Goal: Transaction & Acquisition: Obtain resource

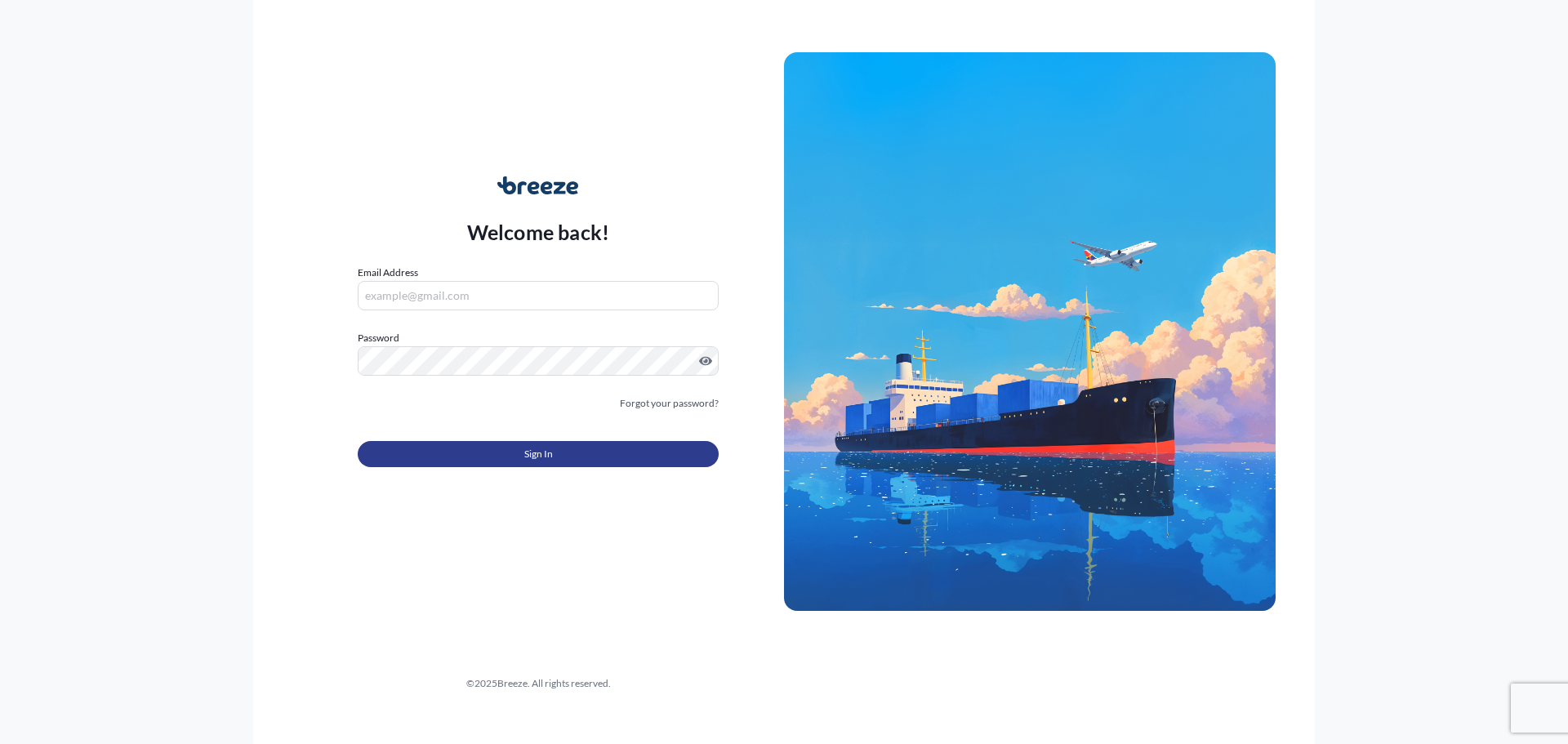
type input "[EMAIL_ADDRESS][DOMAIN_NAME]"
click at [510, 453] on button "Sign In" at bounding box center [538, 454] width 361 height 26
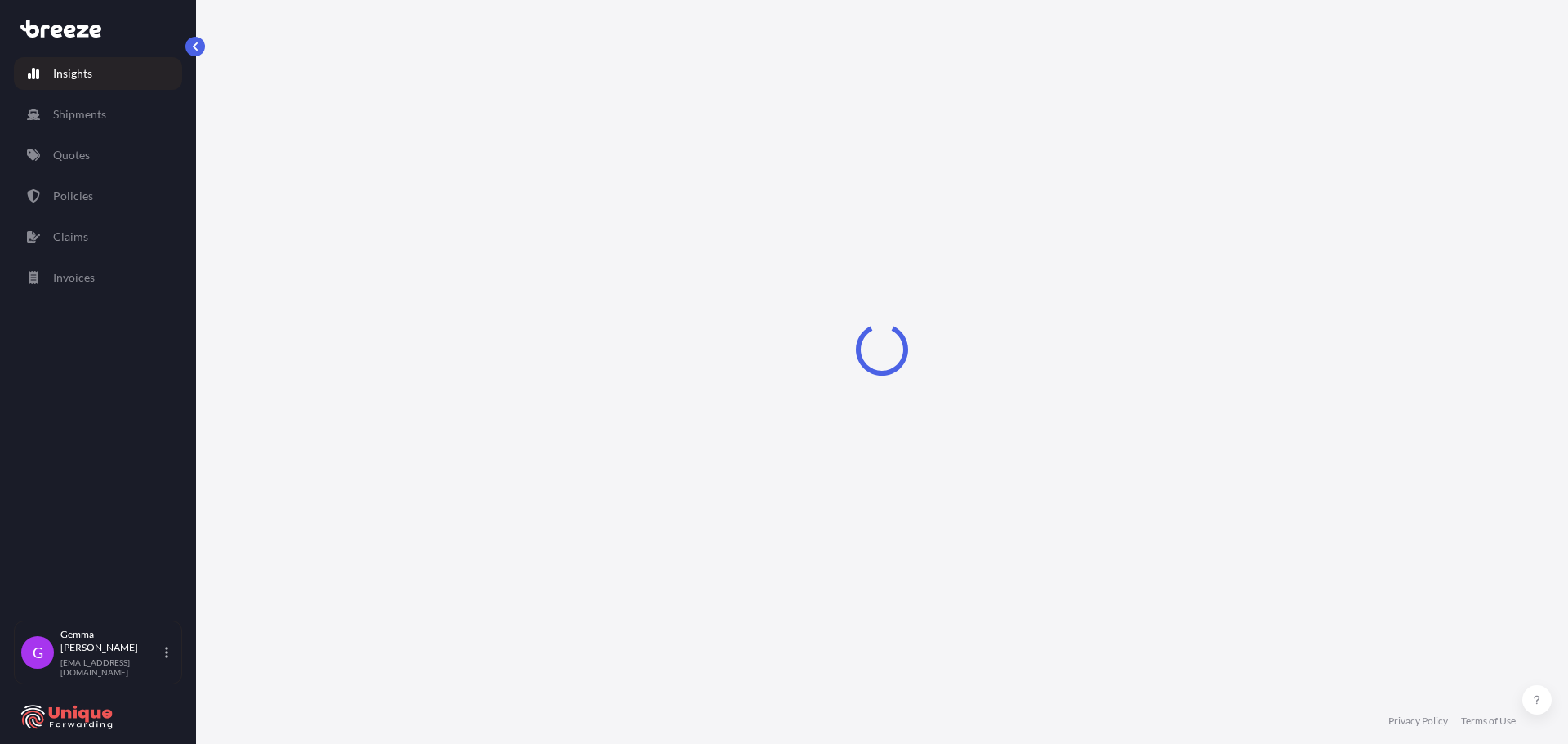
select select "2025"
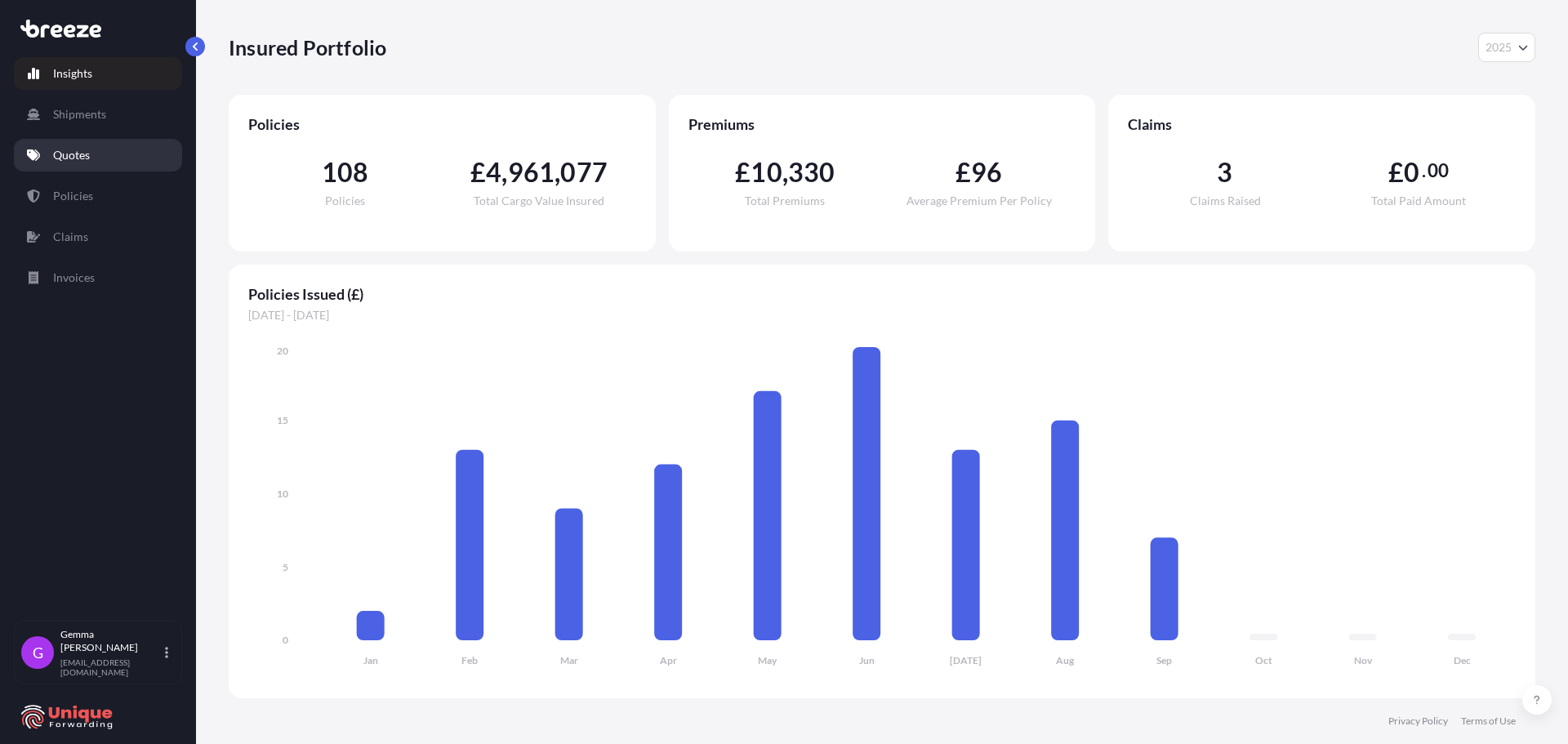
click at [113, 163] on link "Quotes" at bounding box center [98, 155] width 168 height 33
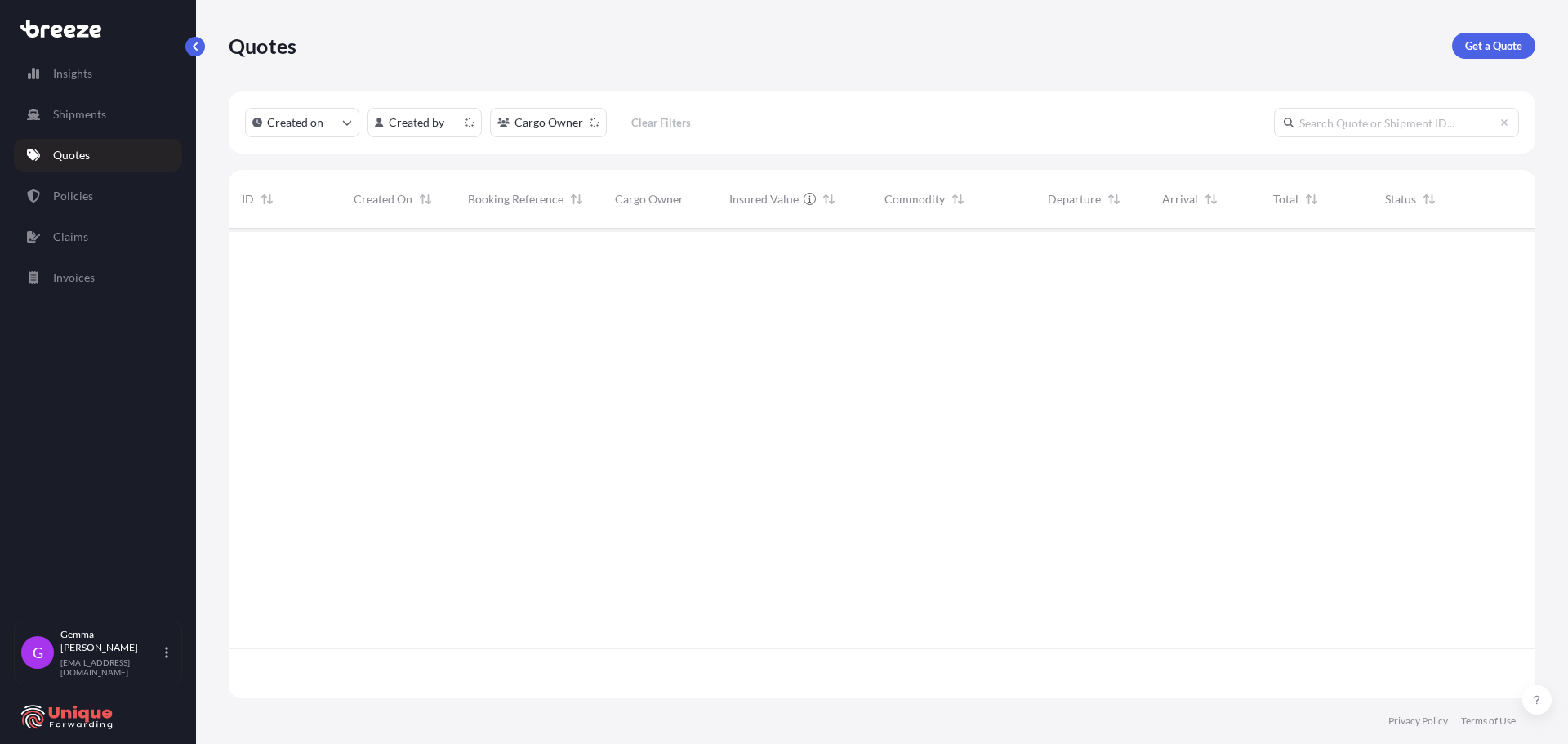
scroll to position [466, 1294]
click at [1506, 40] on p "Get a Quote" at bounding box center [1493, 46] width 57 height 16
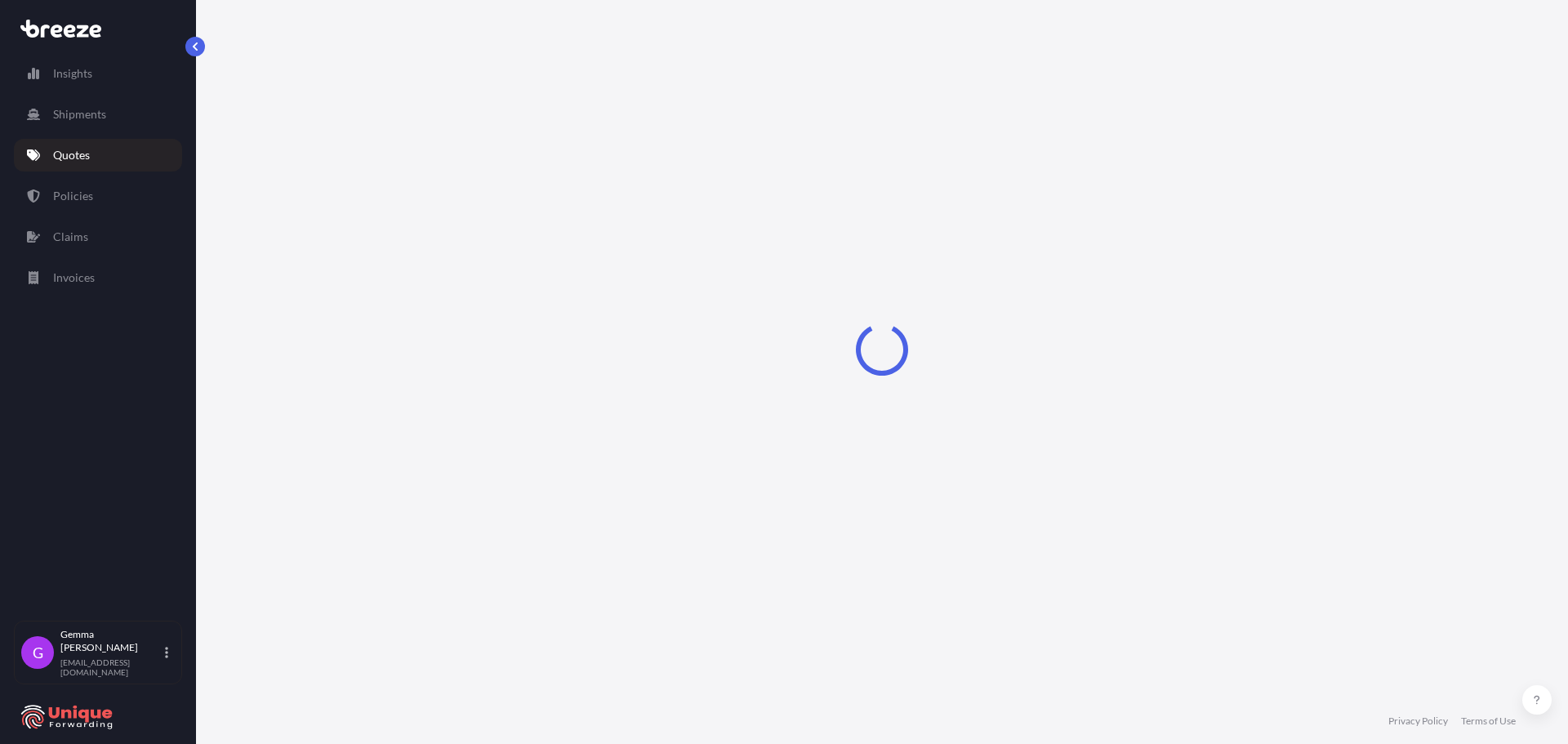
select select "Sea"
select select "1"
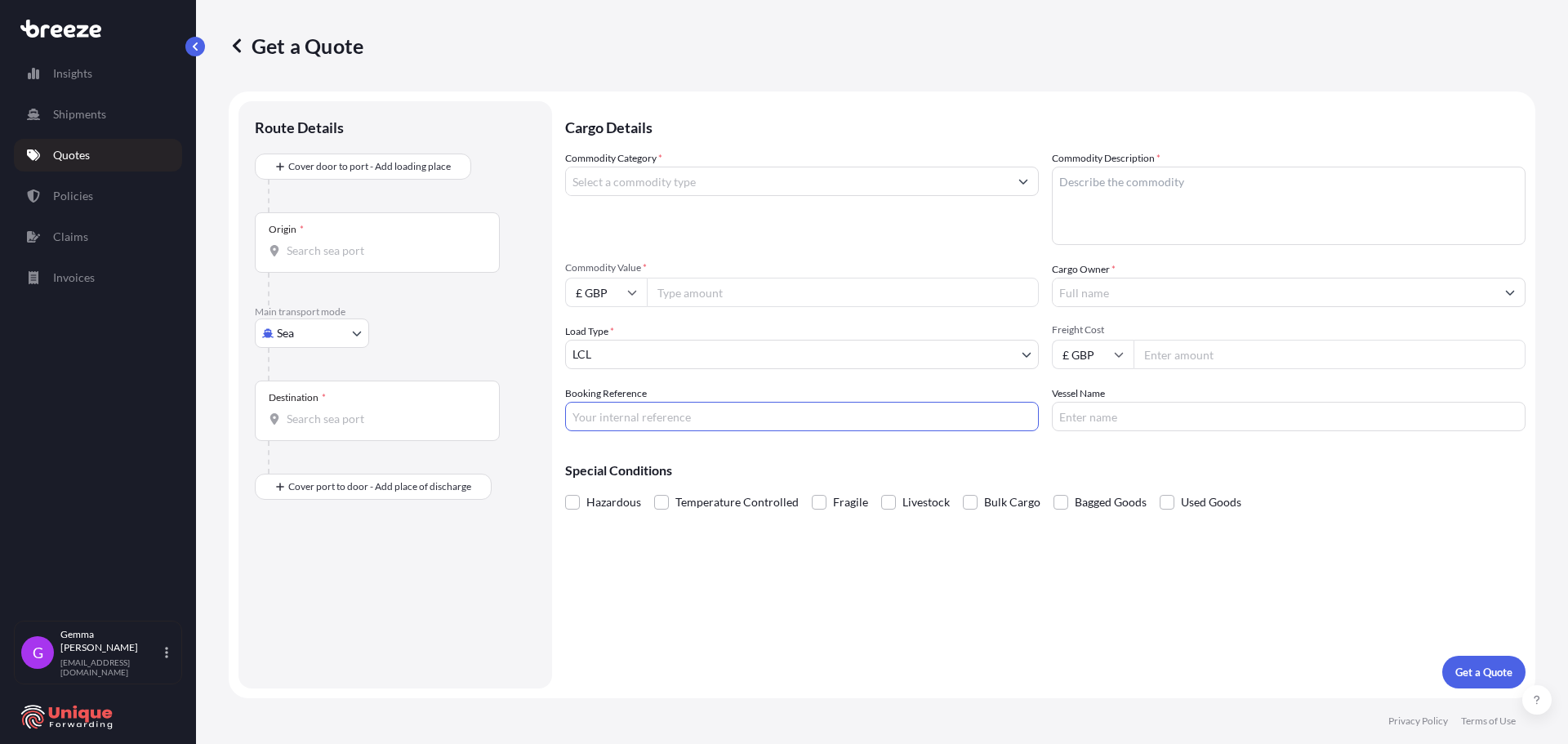
click at [709, 411] on input "Booking Reference" at bounding box center [802, 416] width 474 height 29
paste input "#40842//"
type input "#40842"
click at [363, 247] on input "Origin *" at bounding box center [383, 251] width 193 height 16
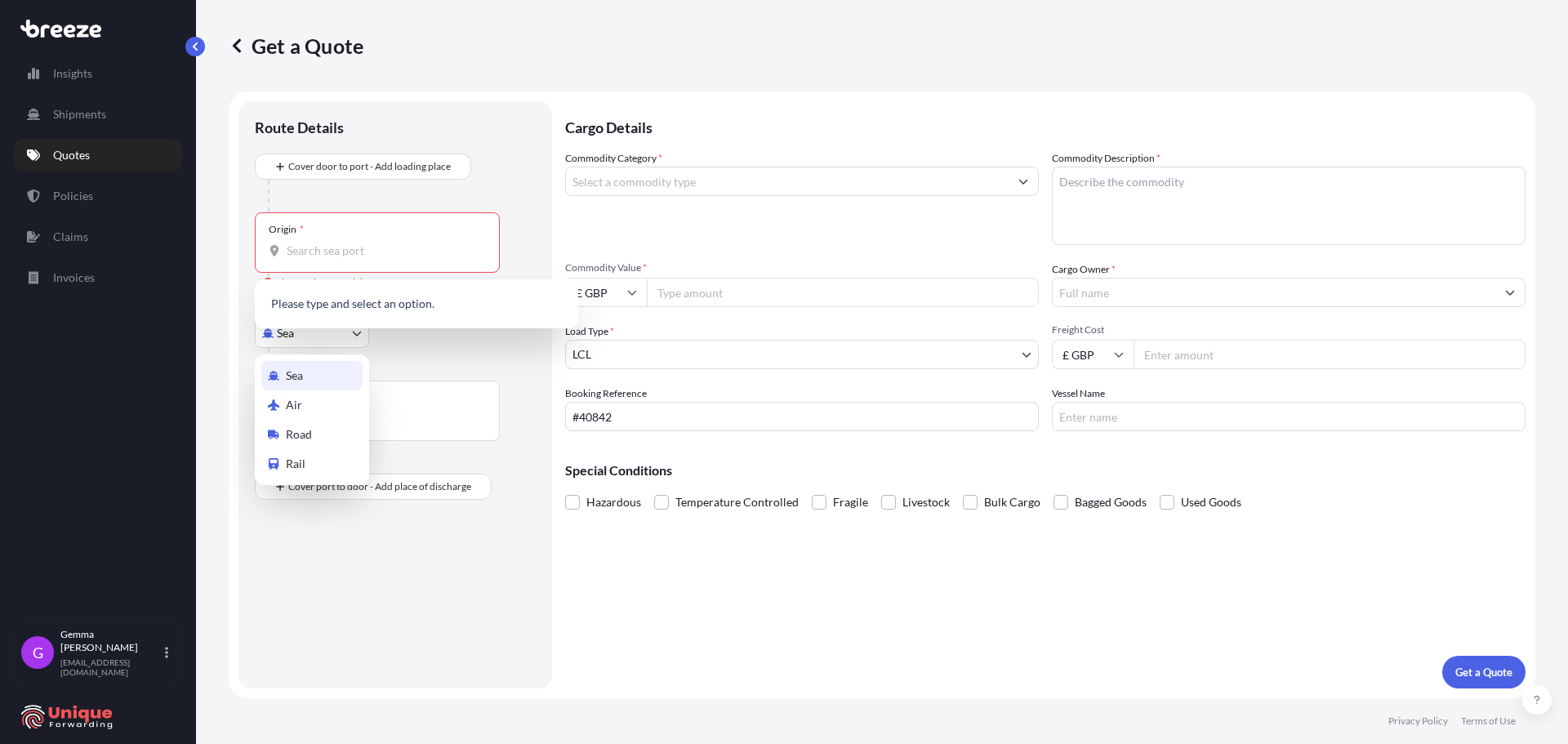
click at [327, 326] on body "0 options available. Insights Shipments Quotes Policies Claims Invoices G [PERS…" at bounding box center [784, 372] width 1568 height 744
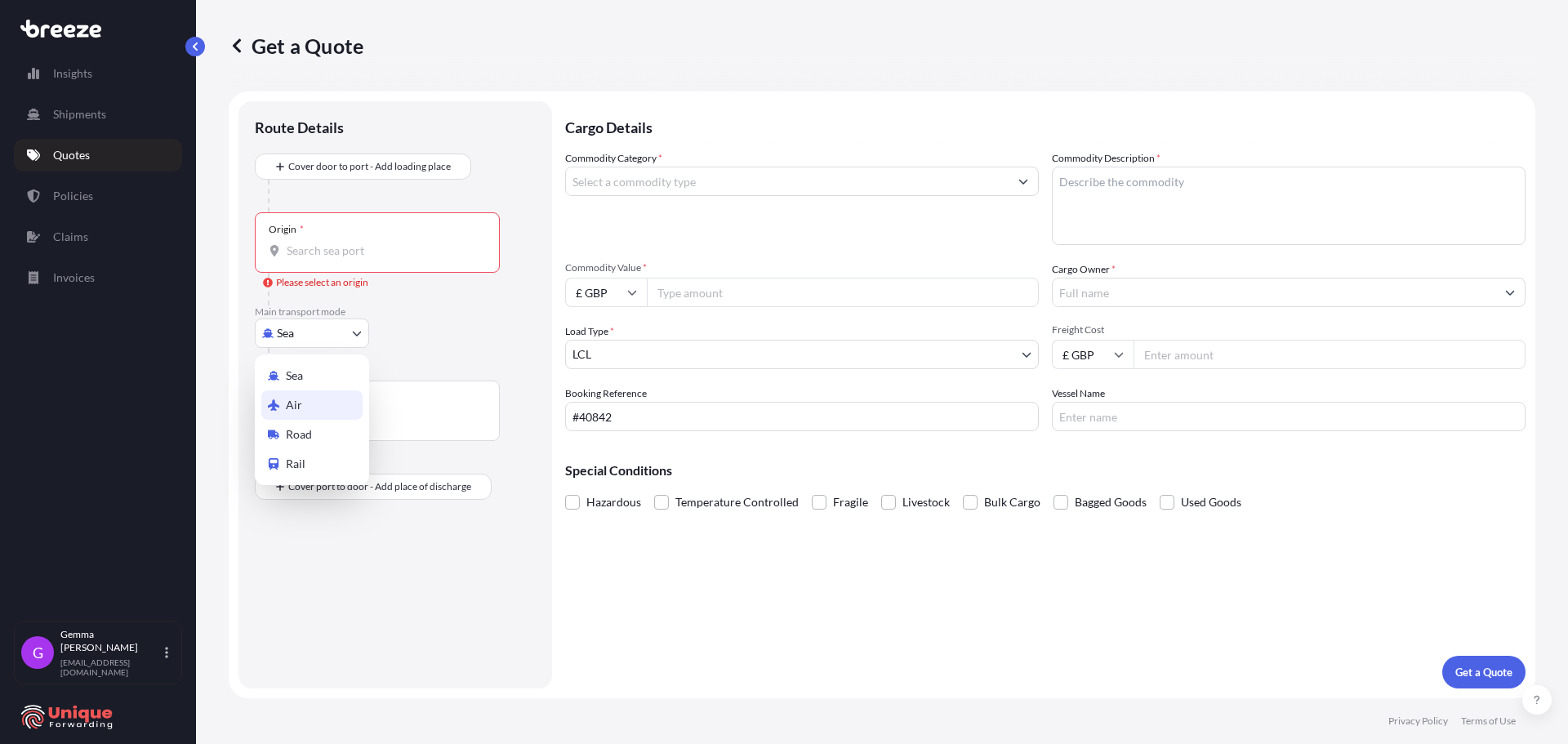
click at [323, 412] on div "Air" at bounding box center [311, 404] width 101 height 29
select select "Air"
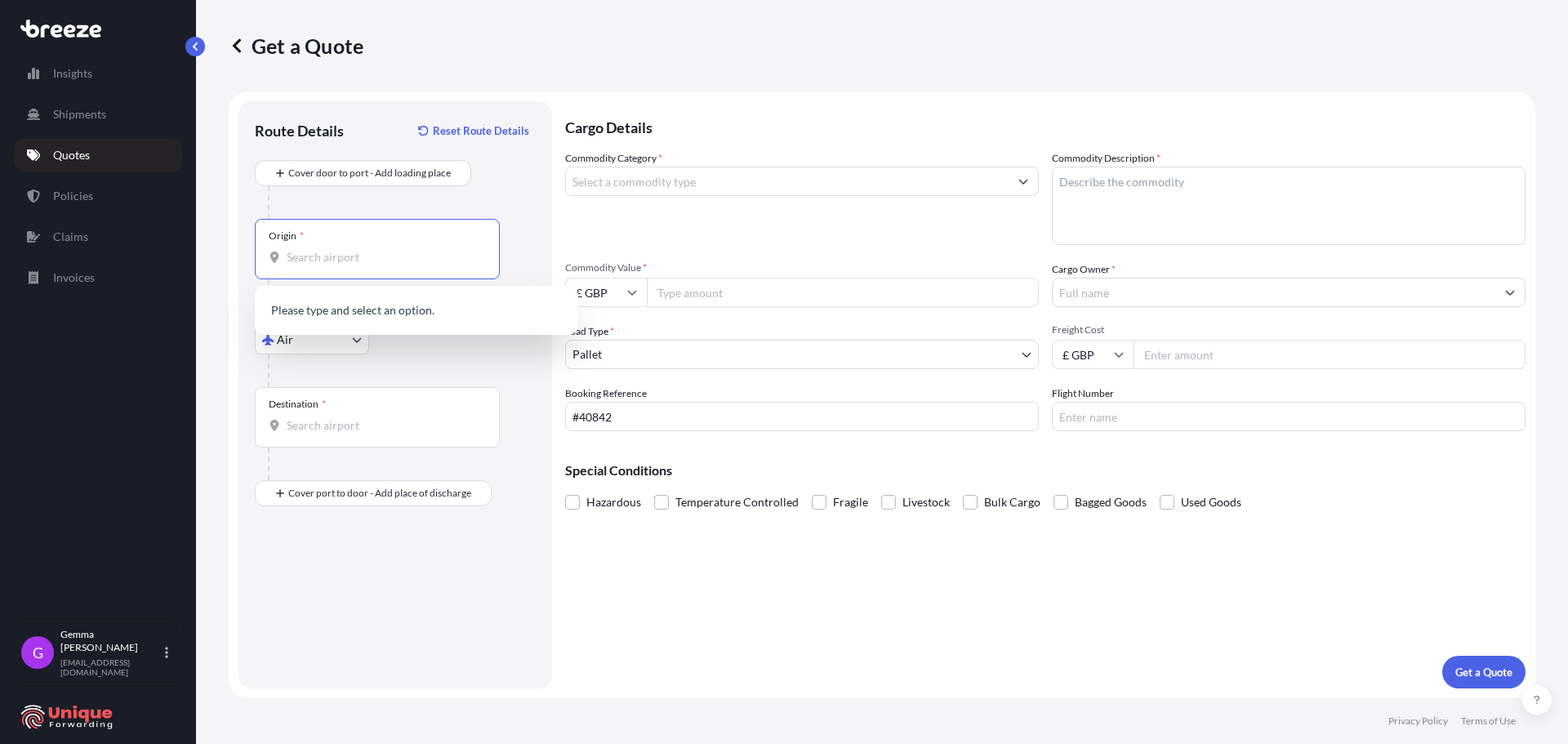
click at [345, 258] on input "Origin *" at bounding box center [383, 257] width 193 height 16
paste input "[STREET_ADDRESS]"
type input "[STREET_ADDRESS]"
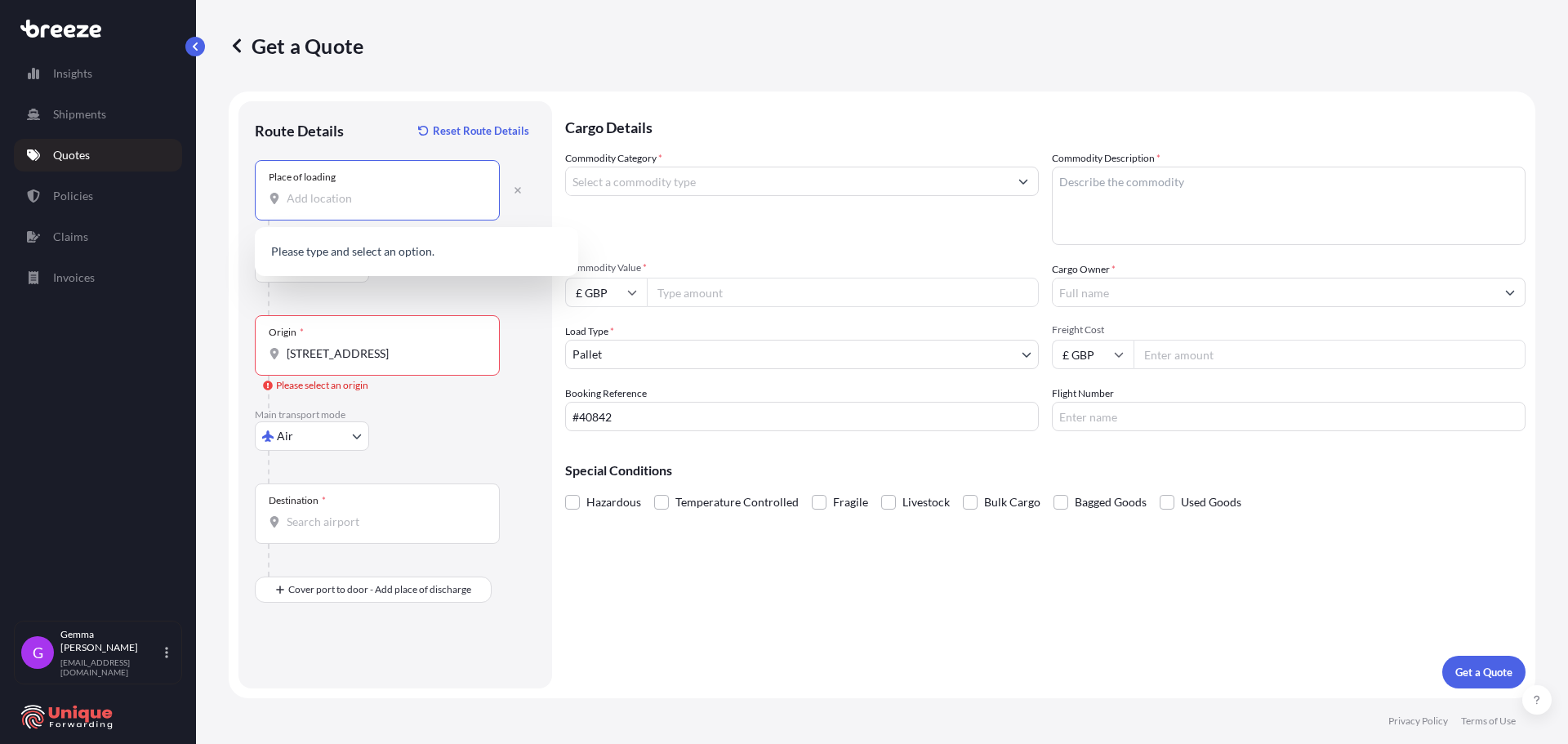
click at [354, 205] on input "Place of loading" at bounding box center [383, 198] width 193 height 16
paste input "[STREET_ADDRESS]"
click at [520, 193] on icon "button" at bounding box center [517, 190] width 7 height 7
click at [358, 198] on input "Place of loading" at bounding box center [383, 198] width 193 height 16
paste input "[STREET_ADDRESS]"
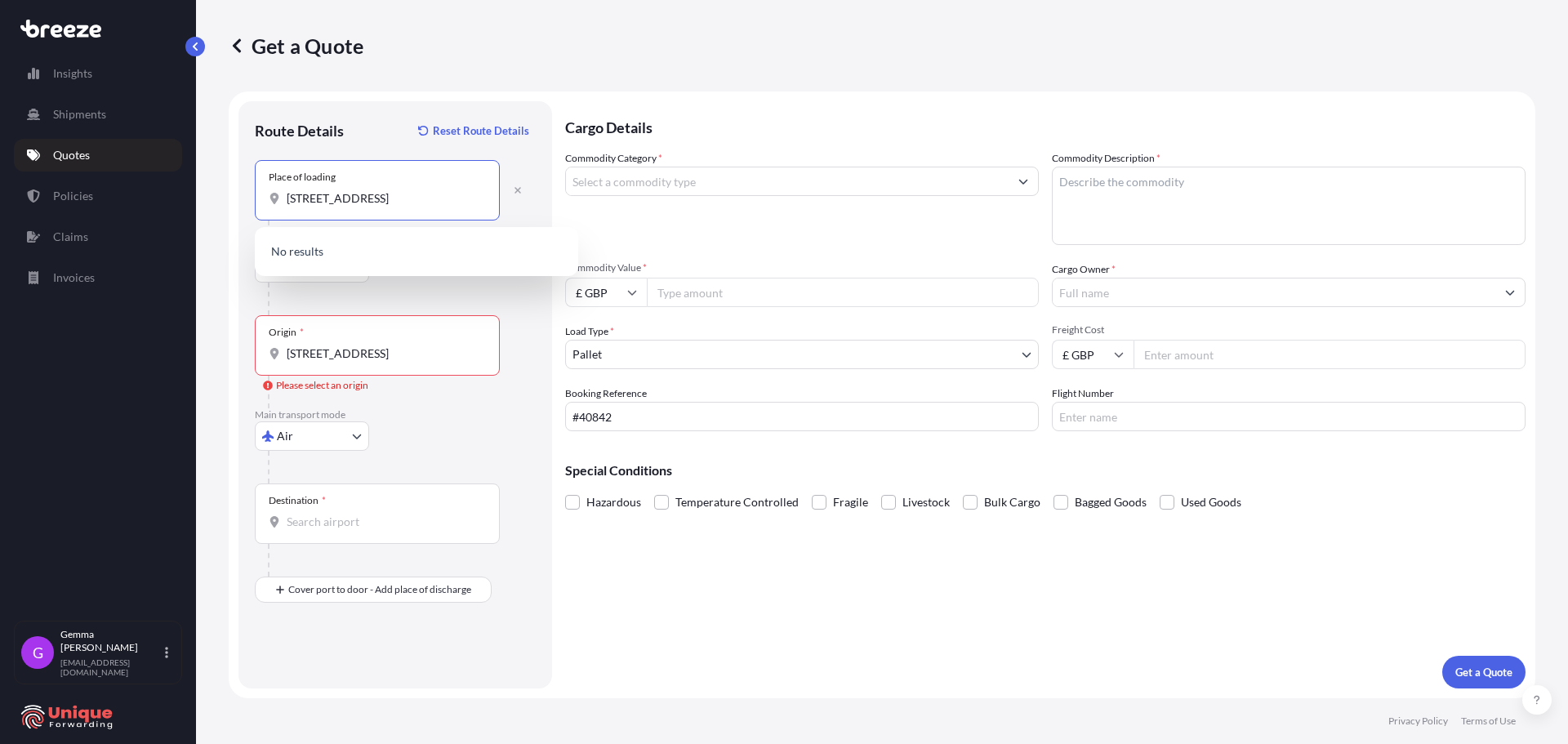
drag, startPoint x: 430, startPoint y: 207, endPoint x: 736, endPoint y: 207, distance: 305.4
click at [736, 207] on form "Route Details Reset Route Details Place of loading [GEOGRAPHIC_DATA] Road Road …" at bounding box center [882, 394] width 1306 height 607
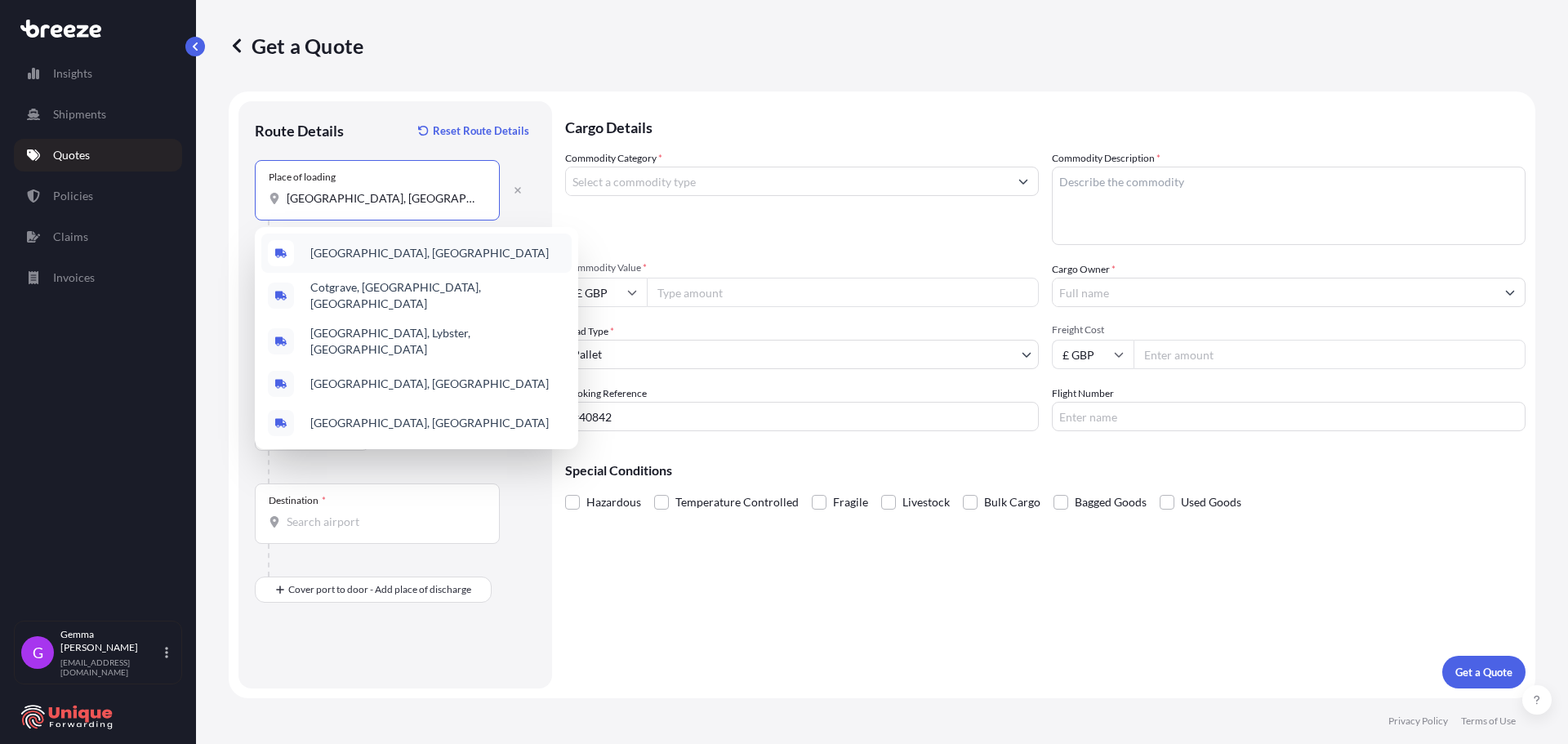
click at [354, 247] on span "[GEOGRAPHIC_DATA], [GEOGRAPHIC_DATA]" at bounding box center [429, 253] width 238 height 16
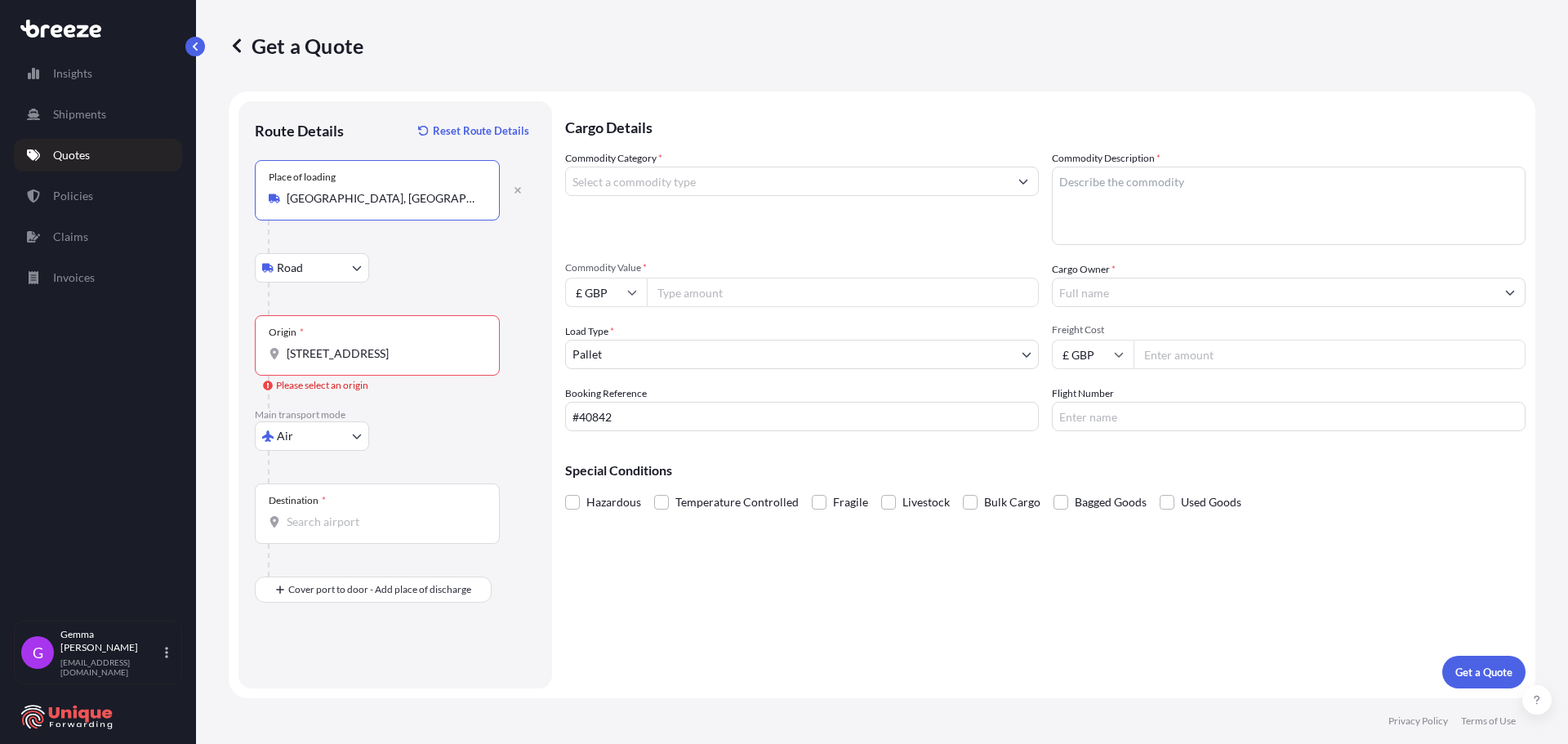
type input "[GEOGRAPHIC_DATA], [GEOGRAPHIC_DATA]"
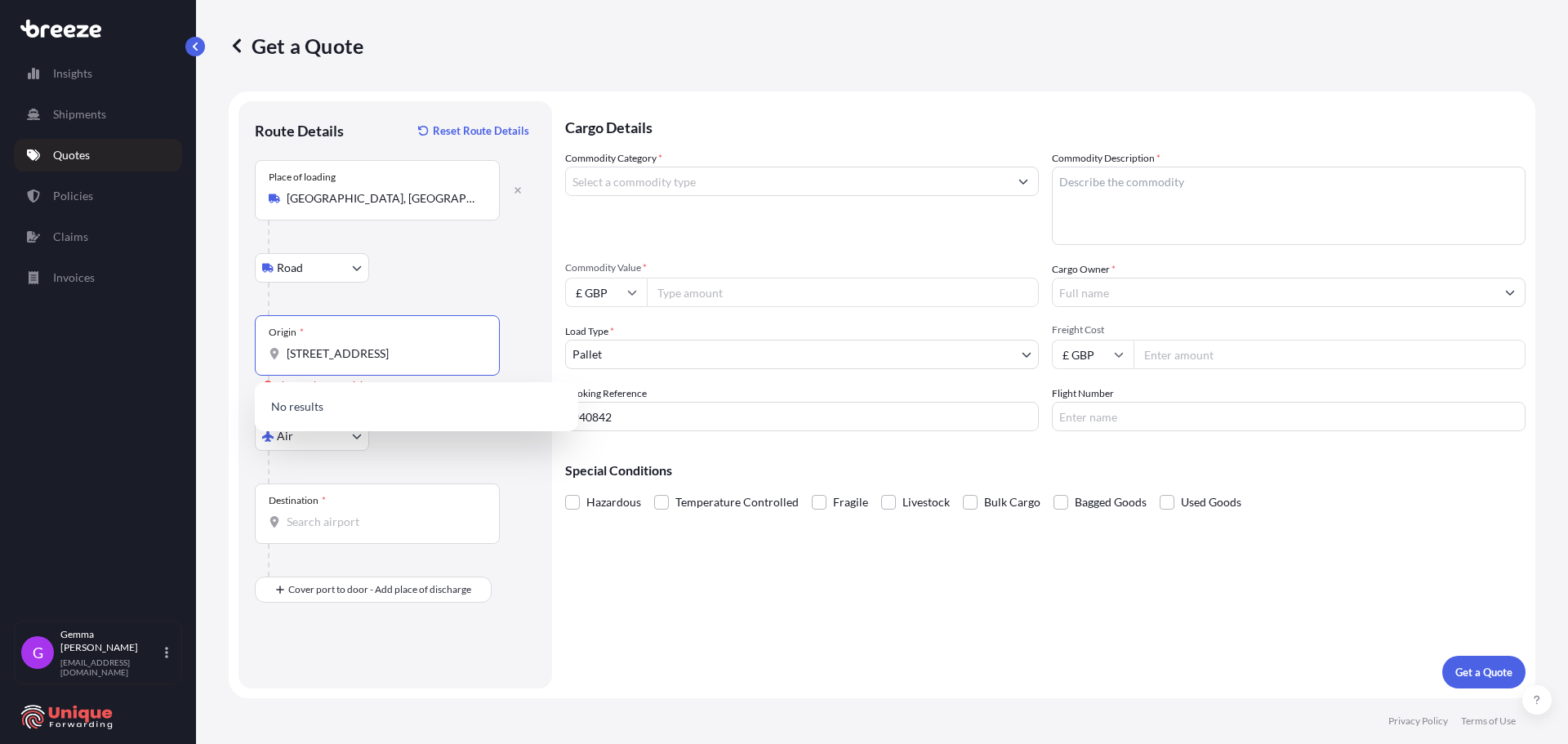
drag, startPoint x: 447, startPoint y: 351, endPoint x: 208, endPoint y: 345, distance: 238.5
click at [208, 345] on div "Get a Quote Route Details Reset Route Details Place of loading [GEOGRAPHIC_DATA…" at bounding box center [882, 349] width 1372 height 698
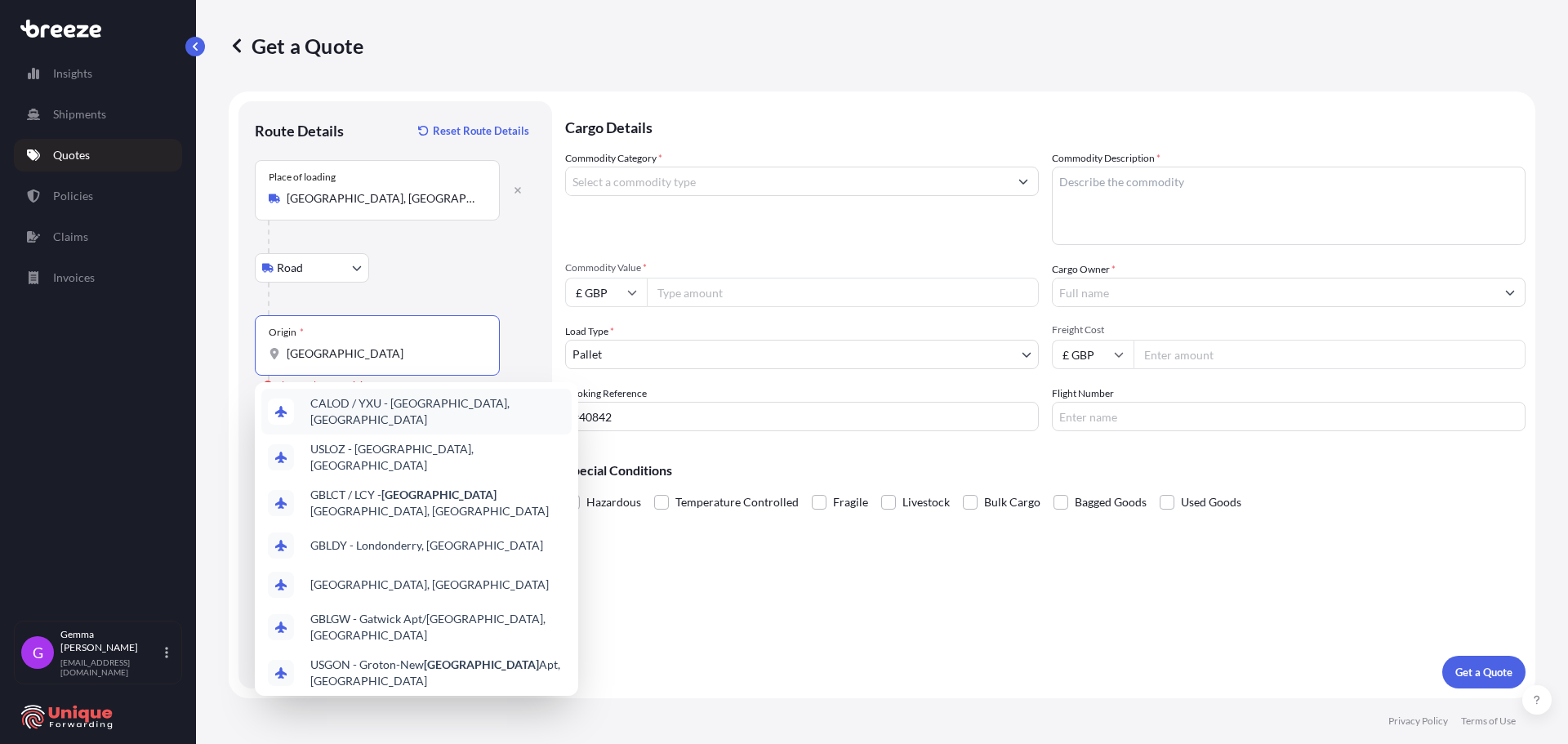
drag, startPoint x: 330, startPoint y: 359, endPoint x: 240, endPoint y: 354, distance: 90.0
click at [240, 354] on div "Route Details Reset Route Details Place of loading [GEOGRAPHIC_DATA], UK Road R…" at bounding box center [395, 394] width 314 height 587
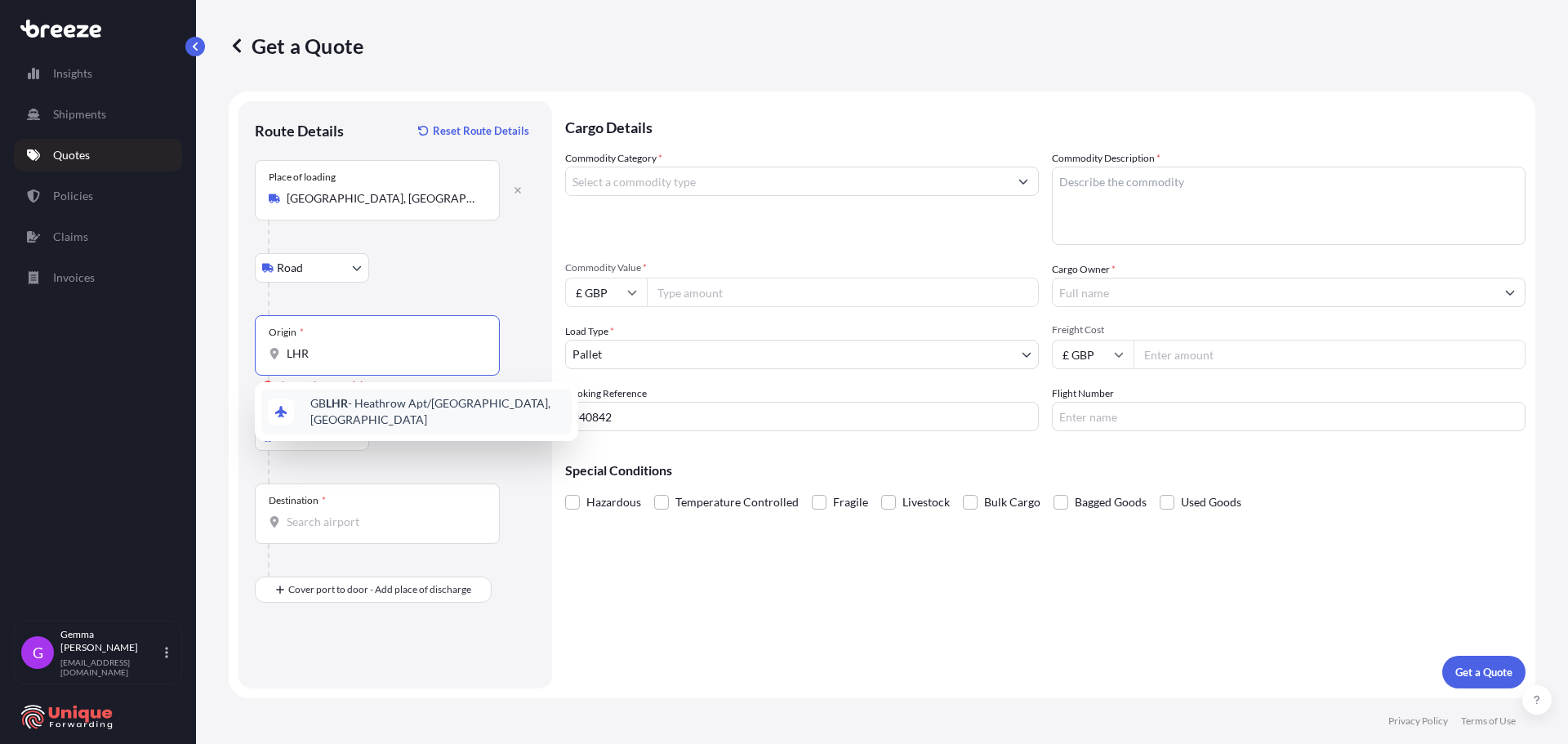
click at [410, 412] on span "GB LHR - Heathrow Apt/[GEOGRAPHIC_DATA], [GEOGRAPHIC_DATA]" at bounding box center [437, 411] width 255 height 33
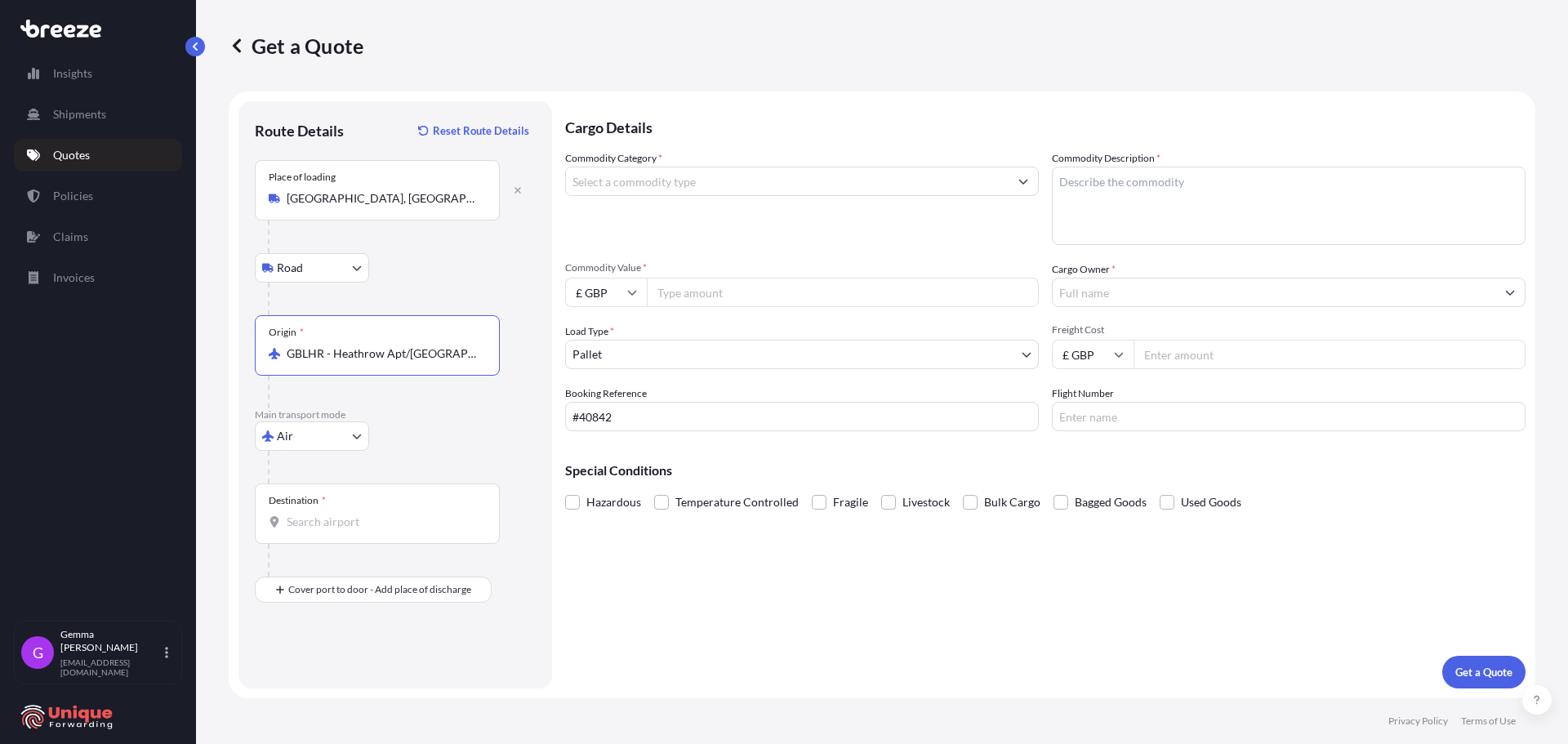
type input "GBLHR - Heathrow Apt/[GEOGRAPHIC_DATA], [GEOGRAPHIC_DATA]"
click at [416, 518] on input "Destination *" at bounding box center [383, 522] width 193 height 16
drag, startPoint x: 392, startPoint y: 569, endPoint x: 404, endPoint y: 581, distance: 16.8
click at [394, 569] on p "Please type and select an option." at bounding box center [416, 575] width 310 height 36
drag, startPoint x: 363, startPoint y: 517, endPoint x: 373, endPoint y: 514, distance: 11.1
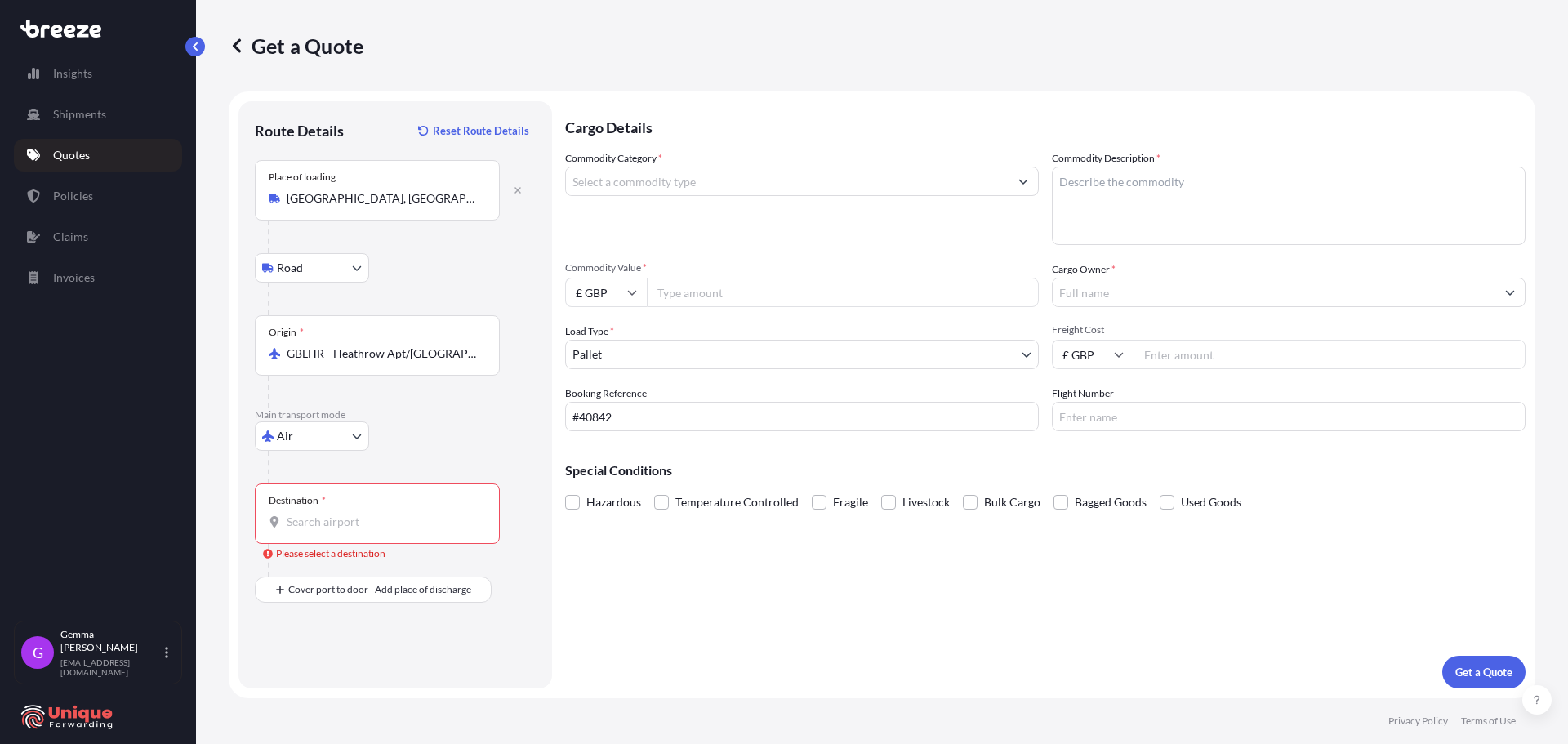
click at [366, 517] on input "Destination * Please select a destination" at bounding box center [383, 522] width 193 height 16
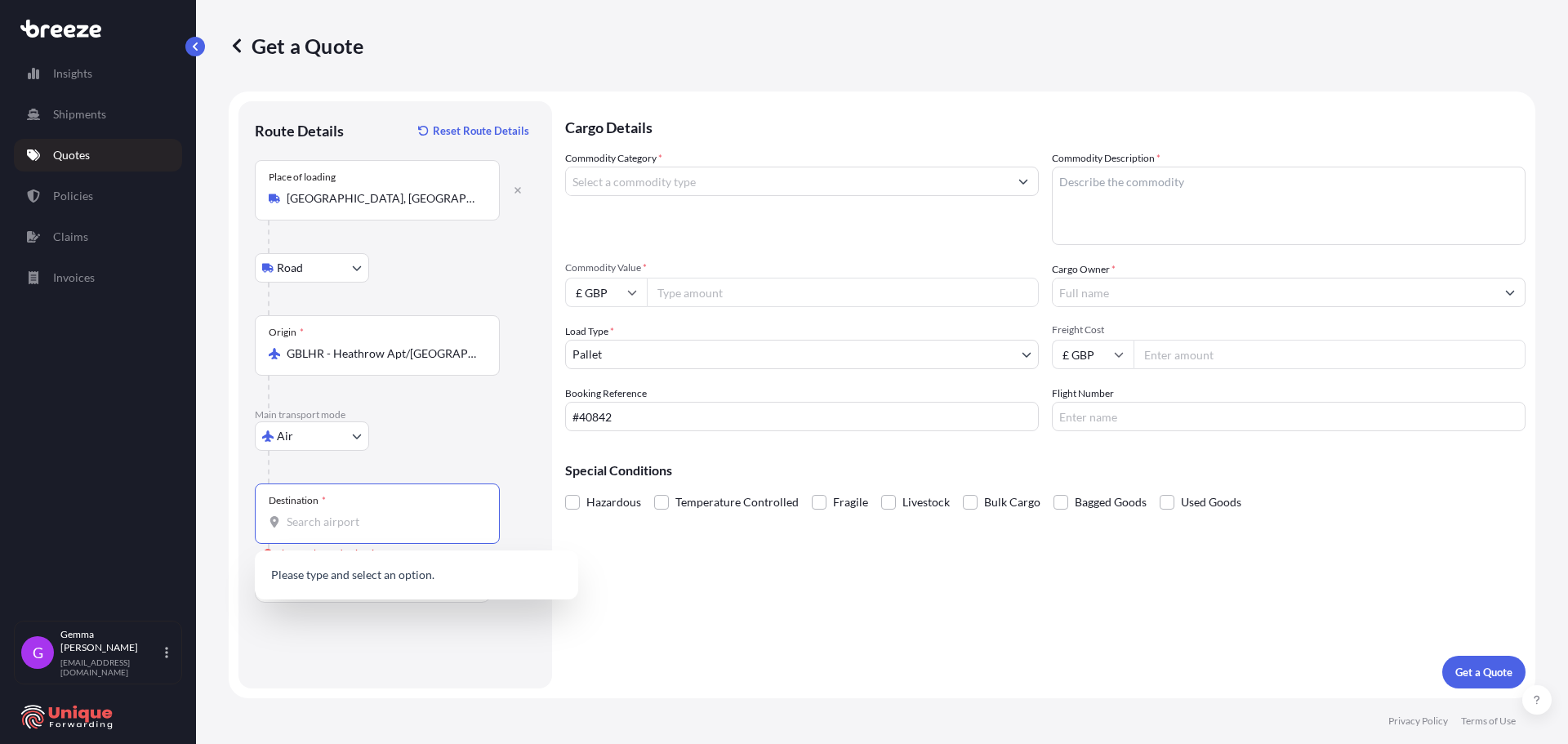
type input "m"
drag, startPoint x: 315, startPoint y: 514, endPoint x: 1415, endPoint y: 482, distance: 1100.3
click at [1413, 482] on form "Route Details Reset Route Details Place of loading [GEOGRAPHIC_DATA], [GEOGRAPH…" at bounding box center [882, 394] width 1306 height 607
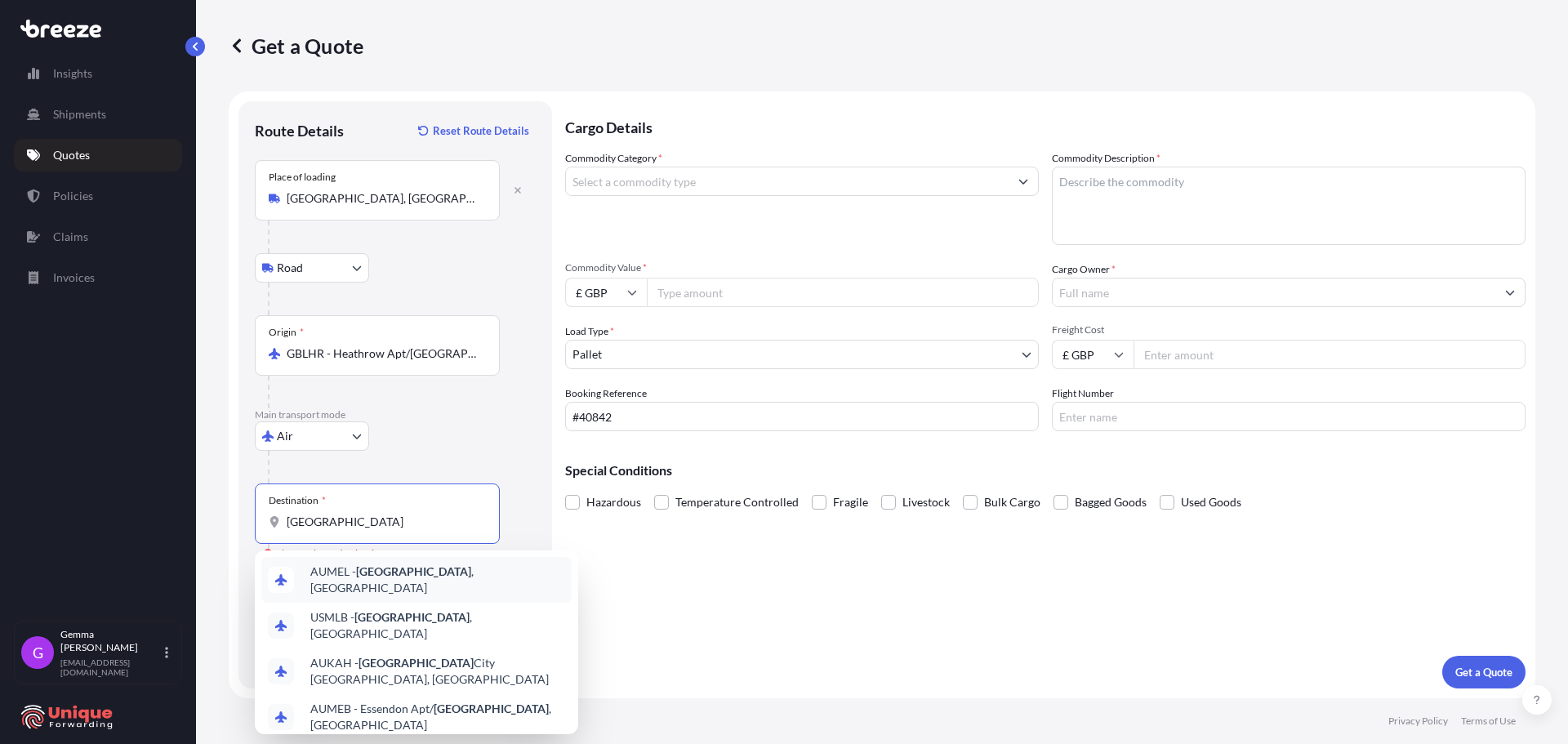
click at [433, 581] on span "AUMEL - [GEOGRAPHIC_DATA] , [GEOGRAPHIC_DATA]" at bounding box center [437, 579] width 255 height 33
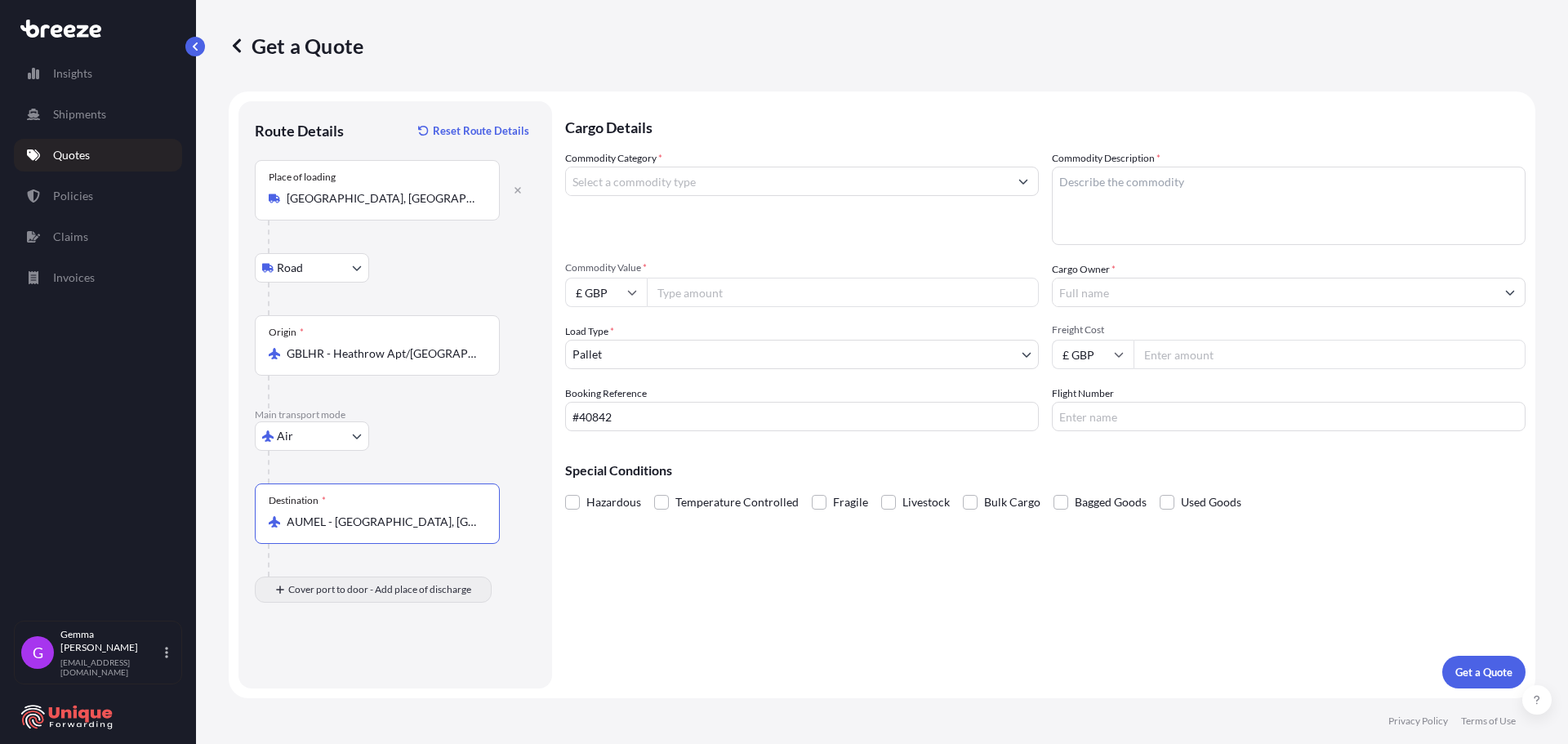
type input "AUMEL - [GEOGRAPHIC_DATA], [GEOGRAPHIC_DATA]"
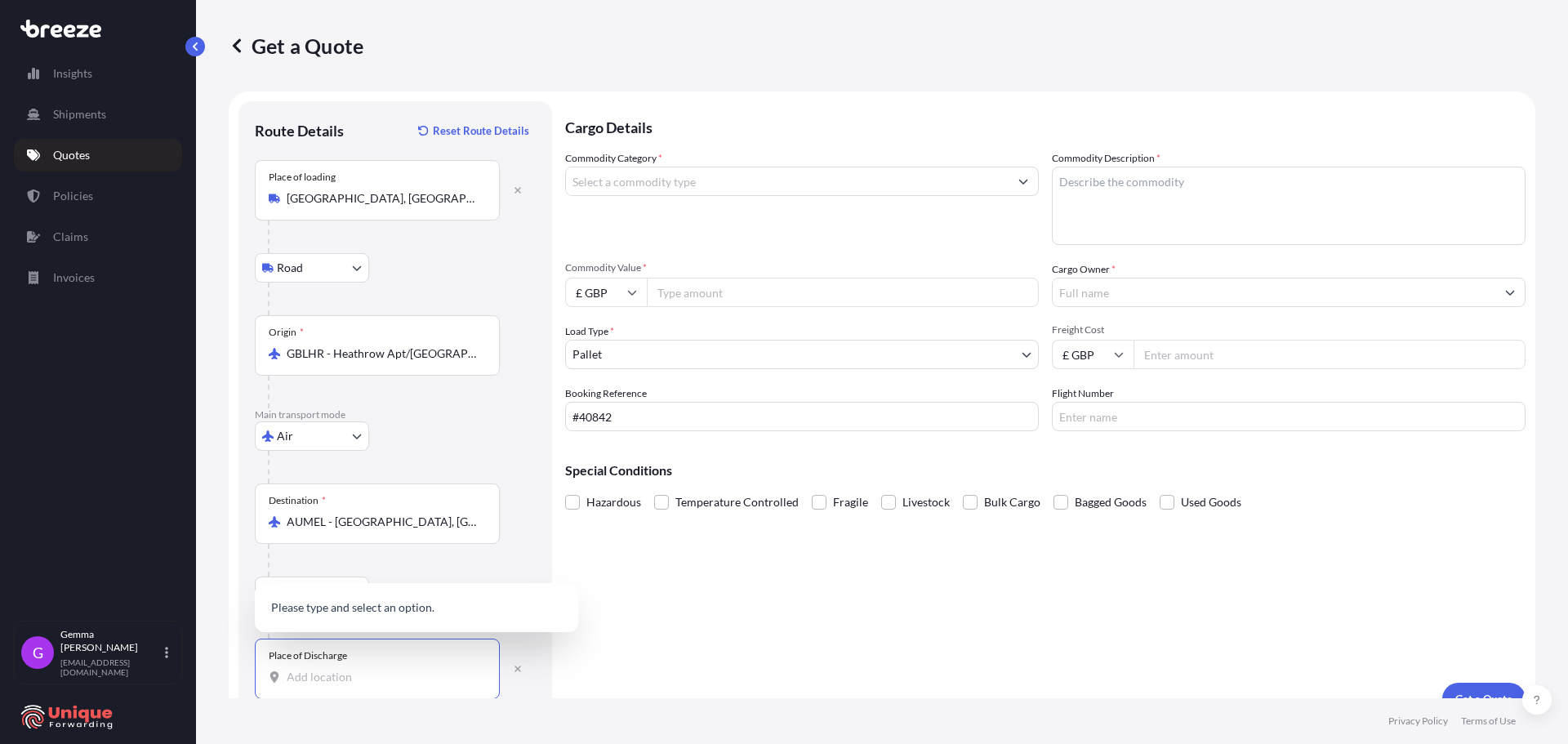
click at [327, 679] on input "Place of Discharge" at bounding box center [383, 677] width 193 height 16
paste input "[GEOGRAPHIC_DATA] 3175"
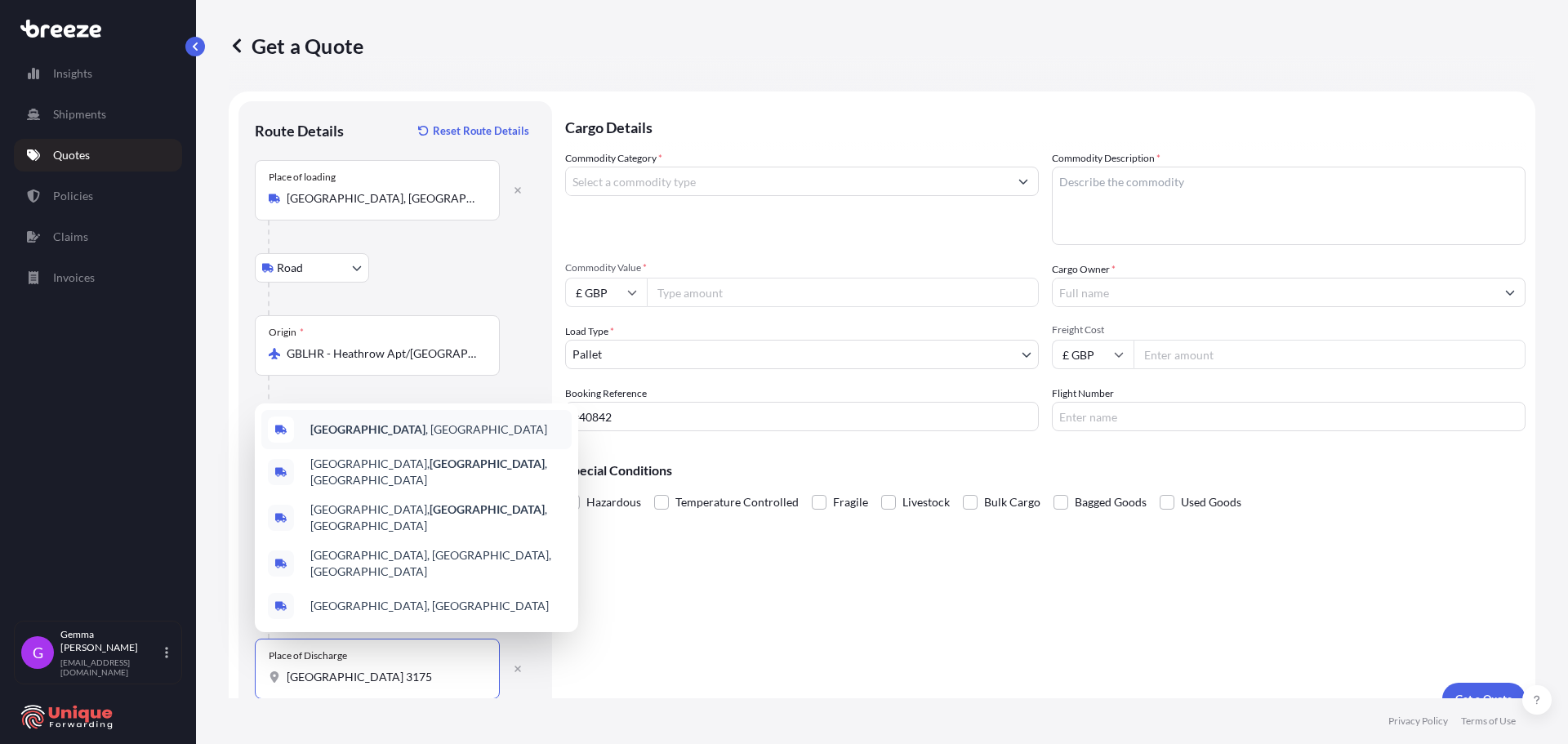
click at [374, 422] on b "[GEOGRAPHIC_DATA]" at bounding box center [367, 429] width 115 height 14
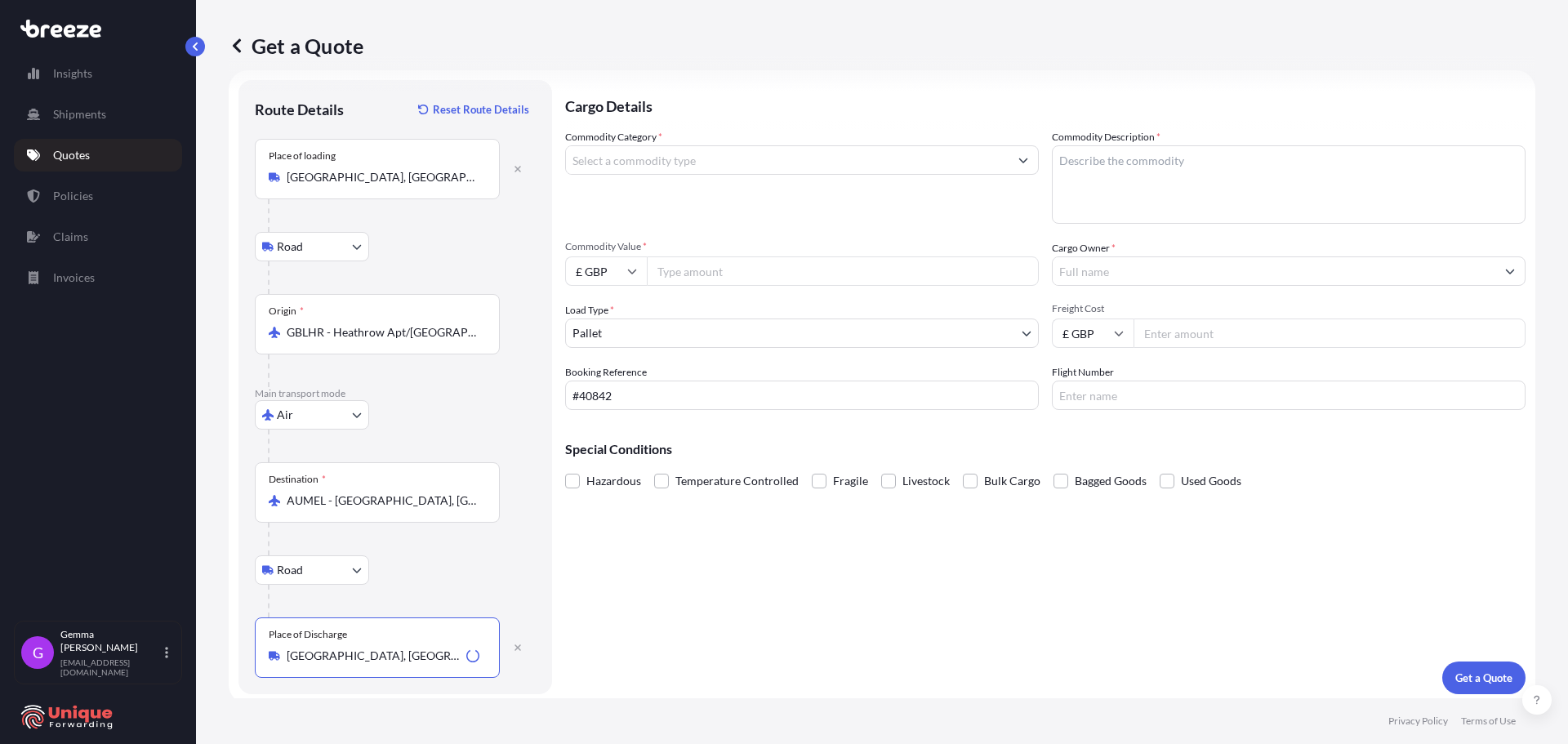
scroll to position [27, 0]
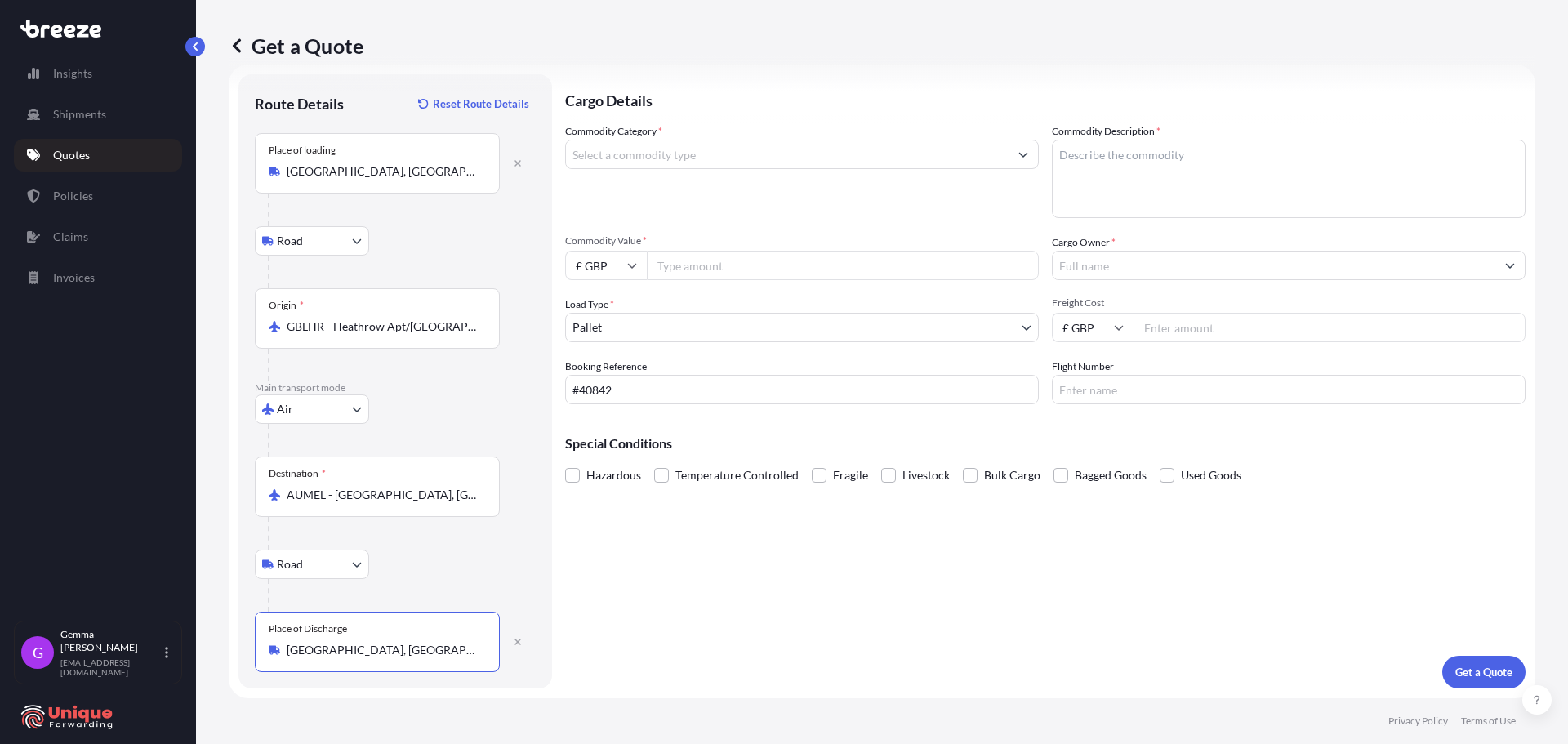
type input "[GEOGRAPHIC_DATA], [GEOGRAPHIC_DATA]"
click at [740, 164] on input "Commodity Category *" at bounding box center [787, 154] width 443 height 29
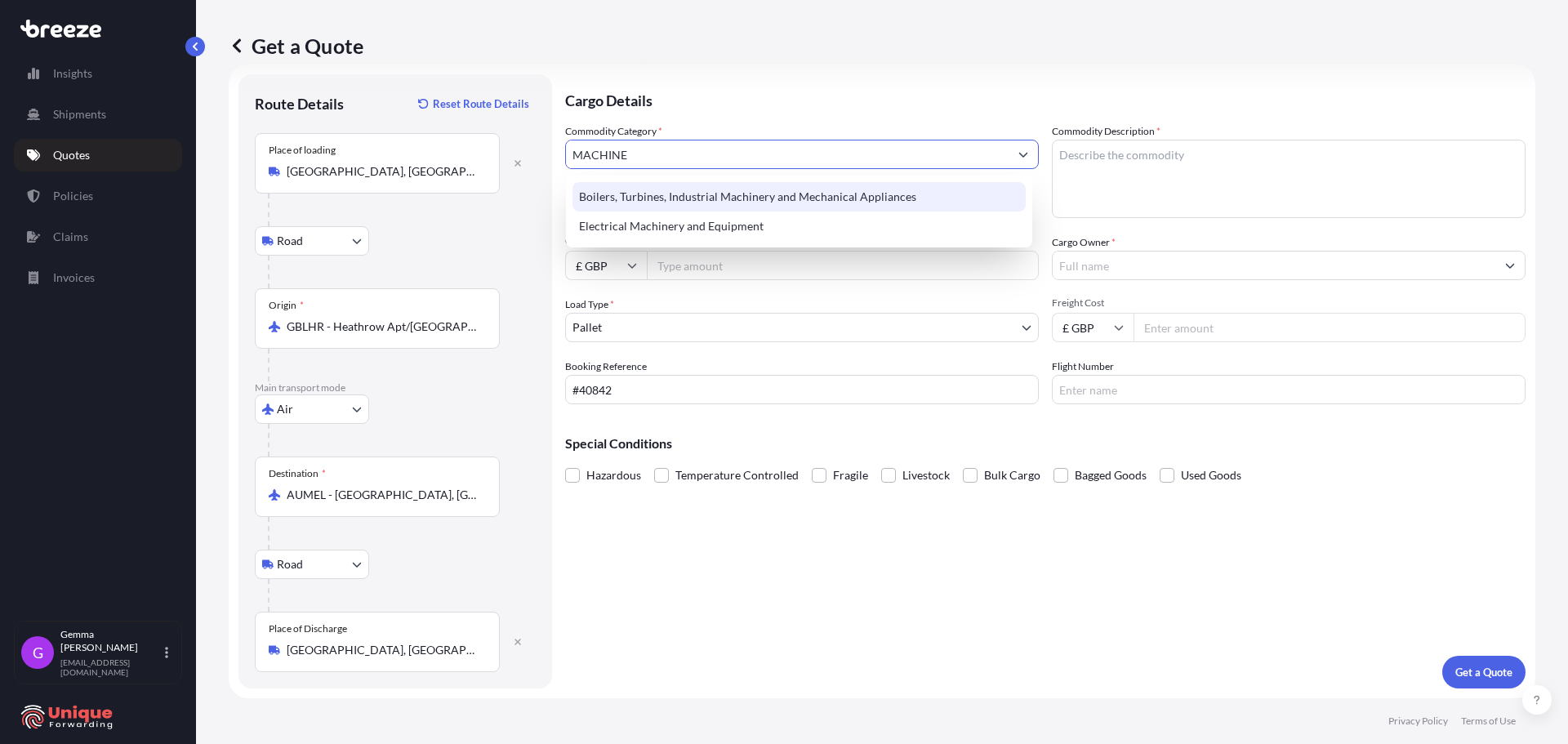
click at [711, 199] on div "Boilers, Turbines, Industrial Machinery and Mechanical Appliances" at bounding box center [798, 196] width 453 height 29
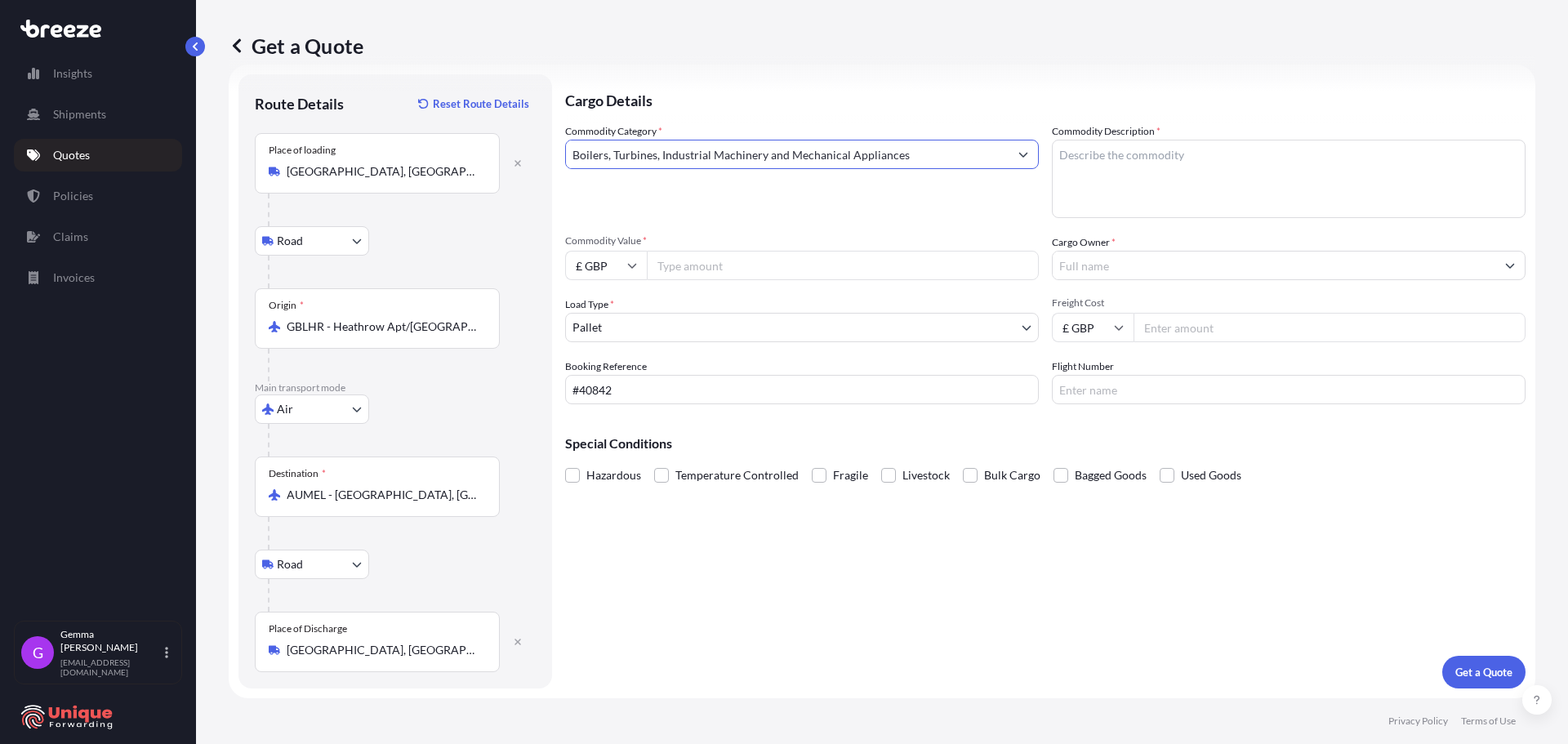
type input "Boilers, Turbines, Industrial Machinery and Mechanical Appliances"
click at [1249, 162] on textarea "Commodity Description *" at bounding box center [1289, 179] width 474 height 78
click at [1155, 182] on textarea "Commodity Description *" at bounding box center [1289, 179] width 474 height 78
type textarea "CRATE"
click at [1100, 271] on input "Cargo Owner *" at bounding box center [1273, 265] width 443 height 29
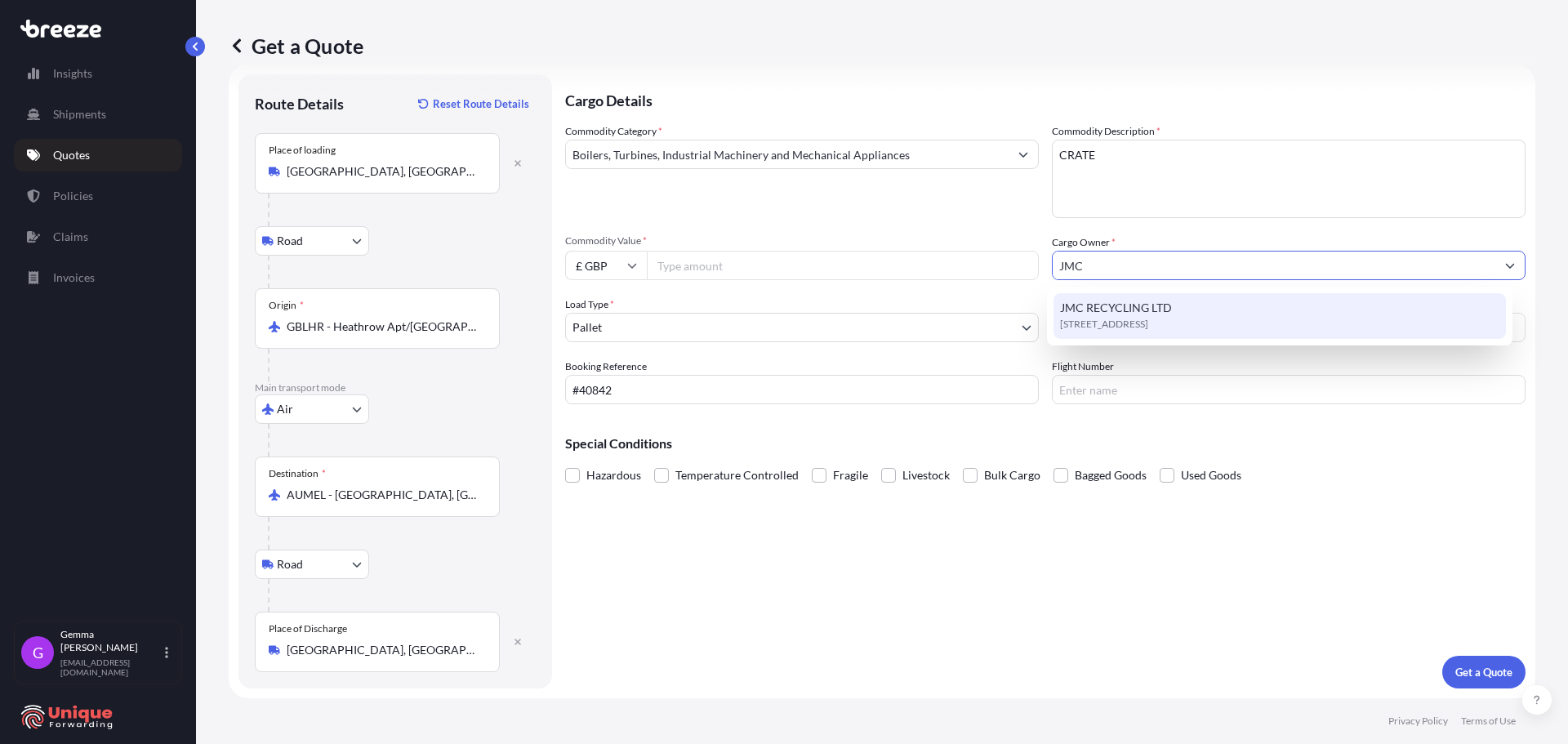
click at [1152, 305] on span "JMC RECYCLING LTD" at bounding box center [1116, 308] width 112 height 16
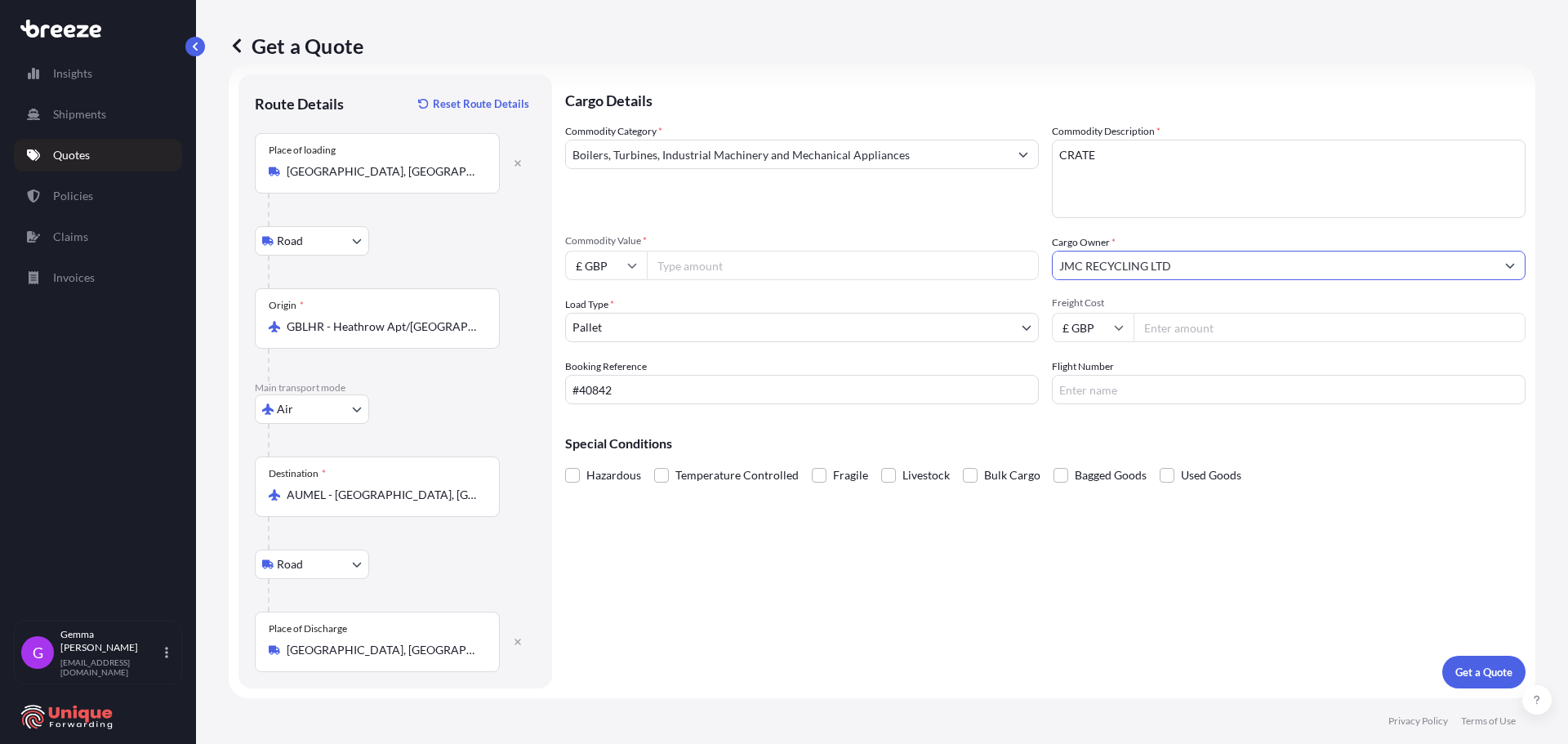
type input "JMC RECYCLING LTD"
click at [1207, 334] on input "Freight Cost" at bounding box center [1329, 327] width 392 height 29
click at [737, 267] on input "Commodity Value *" at bounding box center [843, 265] width 392 height 29
type input "20000"
click at [1256, 318] on input "Freight Cost" at bounding box center [1329, 327] width 392 height 29
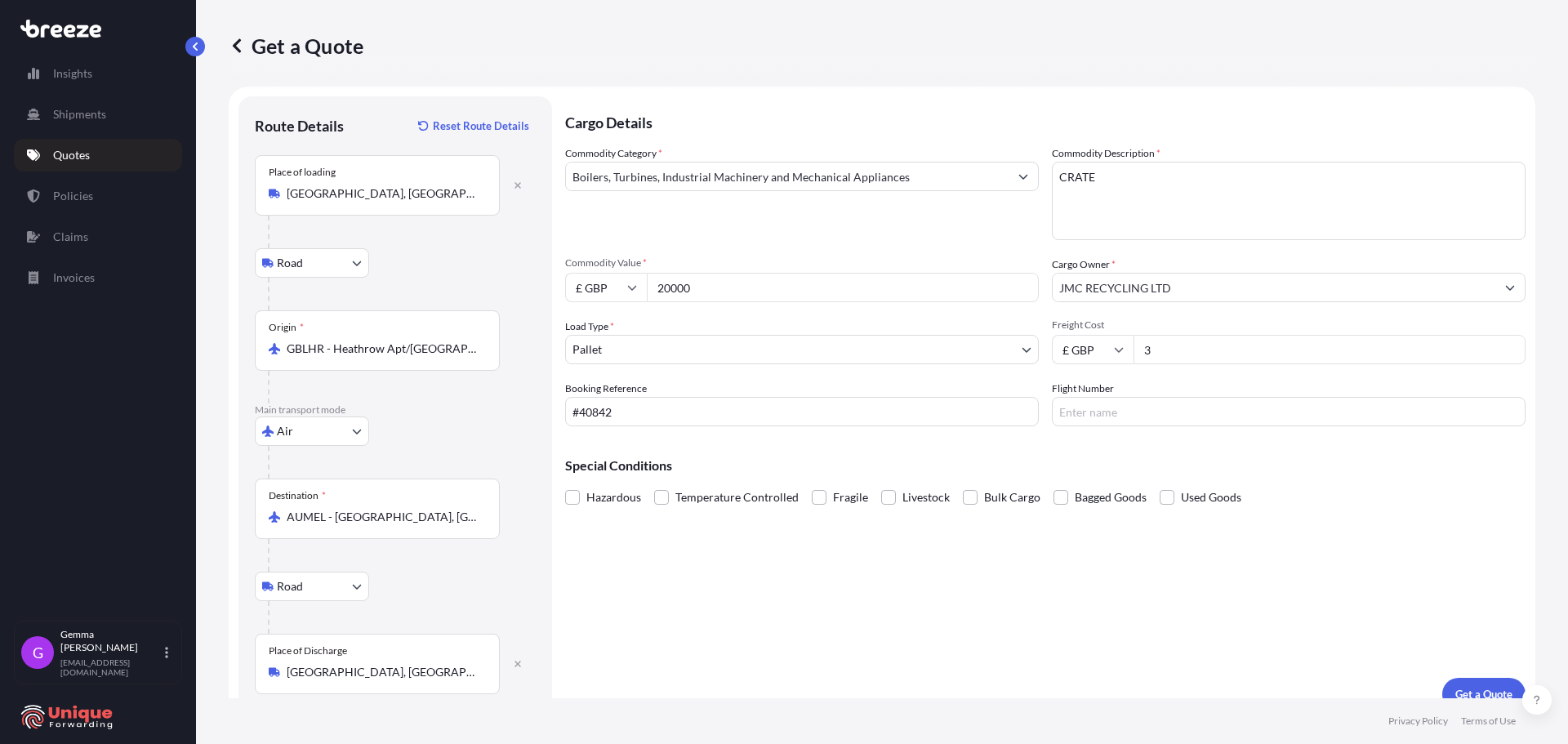
scroll to position [0, 0]
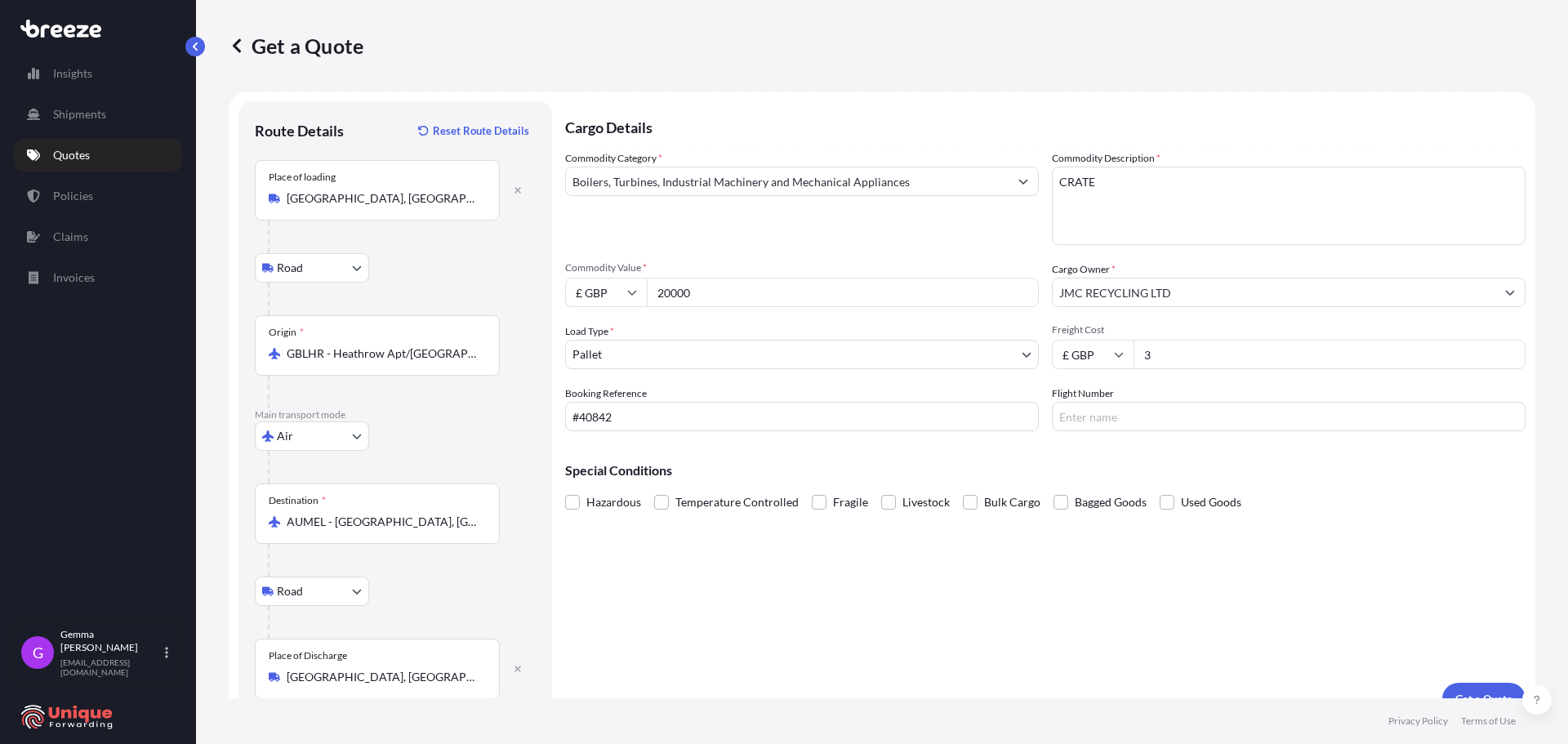
drag, startPoint x: 1235, startPoint y: 355, endPoint x: 1048, endPoint y: 337, distance: 187.8
click at [1070, 361] on div "£ GBP 3" at bounding box center [1289, 354] width 474 height 29
type input "2120"
click at [1480, 693] on p "Get a Quote" at bounding box center [1483, 699] width 57 height 16
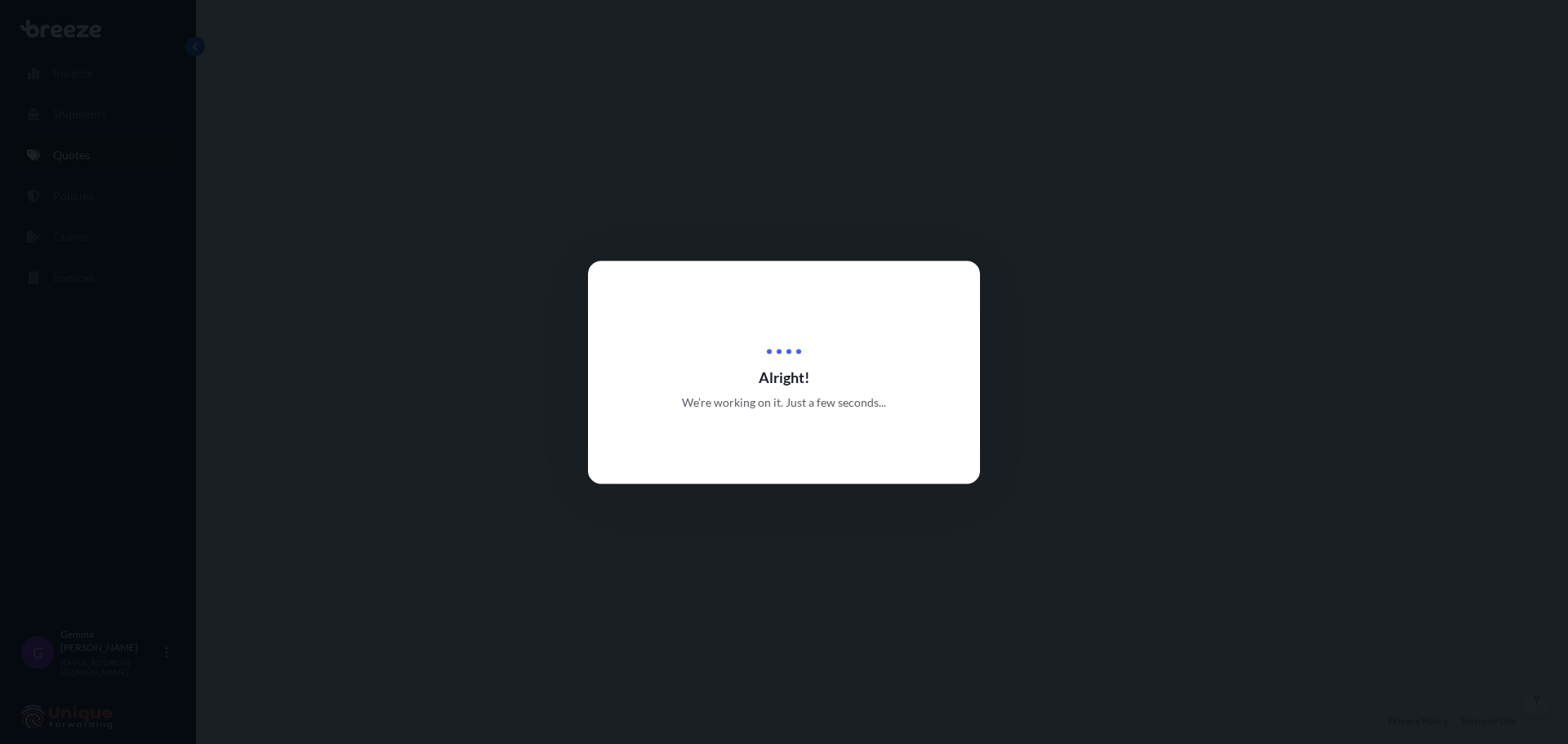
select select "Road"
select select "Air"
select select "Road"
select select "1"
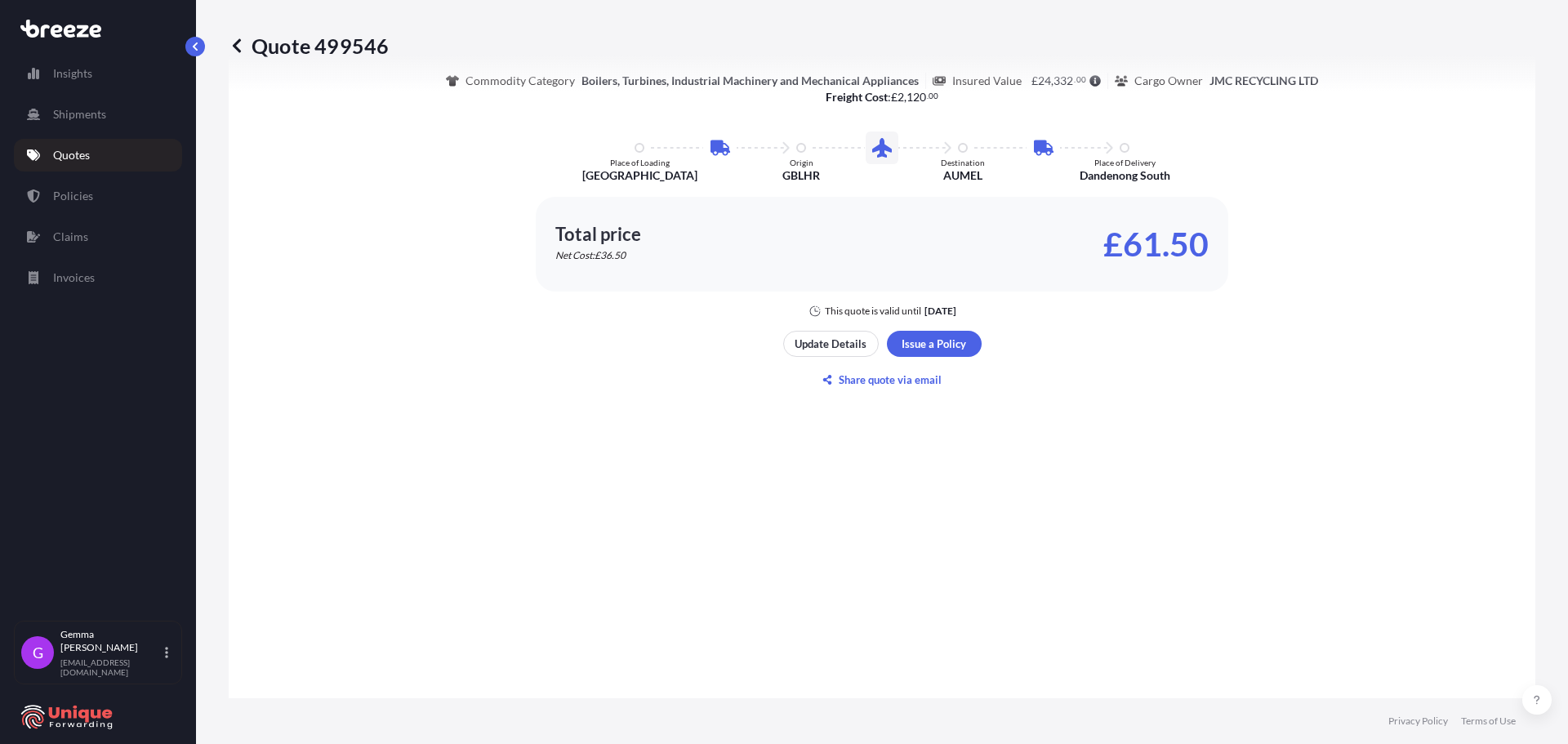
scroll to position [1061, 0]
click at [867, 378] on p "Share quote via email" at bounding box center [890, 379] width 103 height 16
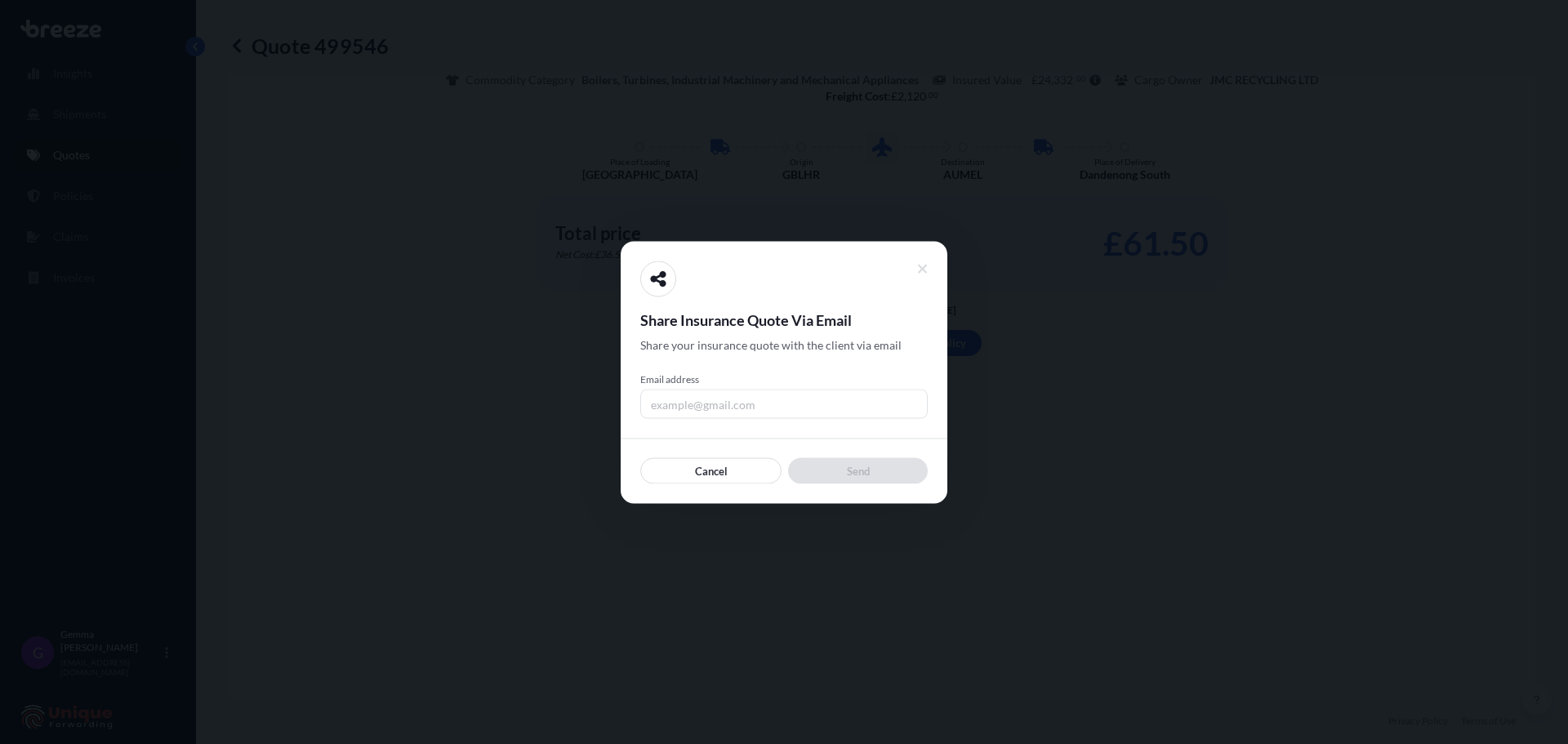
click at [732, 404] on input "Email address" at bounding box center [783, 403] width 287 height 29
paste input "40842"
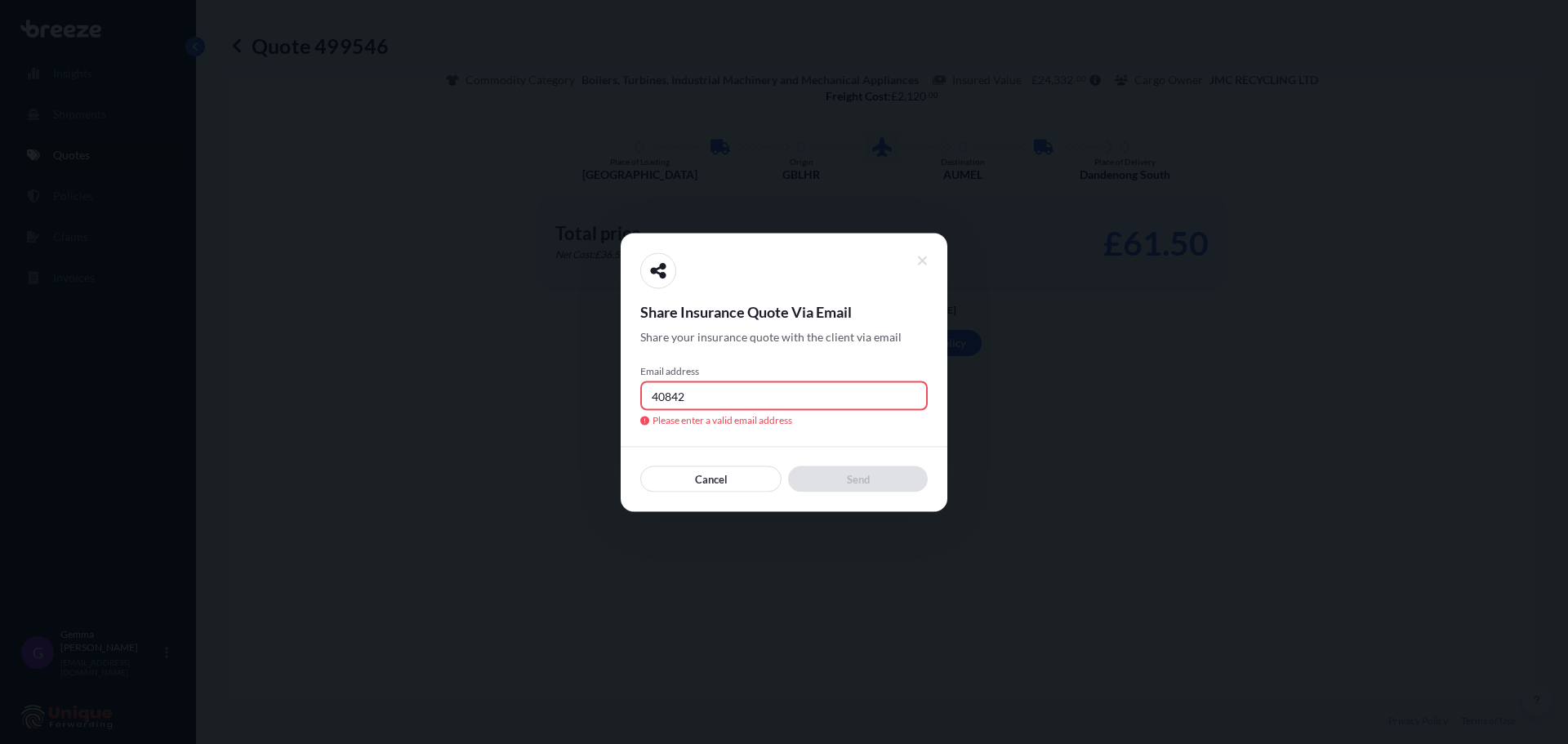
drag, startPoint x: 759, startPoint y: 403, endPoint x: 358, endPoint y: 403, distance: 400.9
click at [371, 743] on div "Share Insurance Quote Via Email Share your insurance quote with the client via …" at bounding box center [784, 744] width 1568 height 0
click at [781, 406] on input "gwebster" at bounding box center [783, 394] width 287 height 29
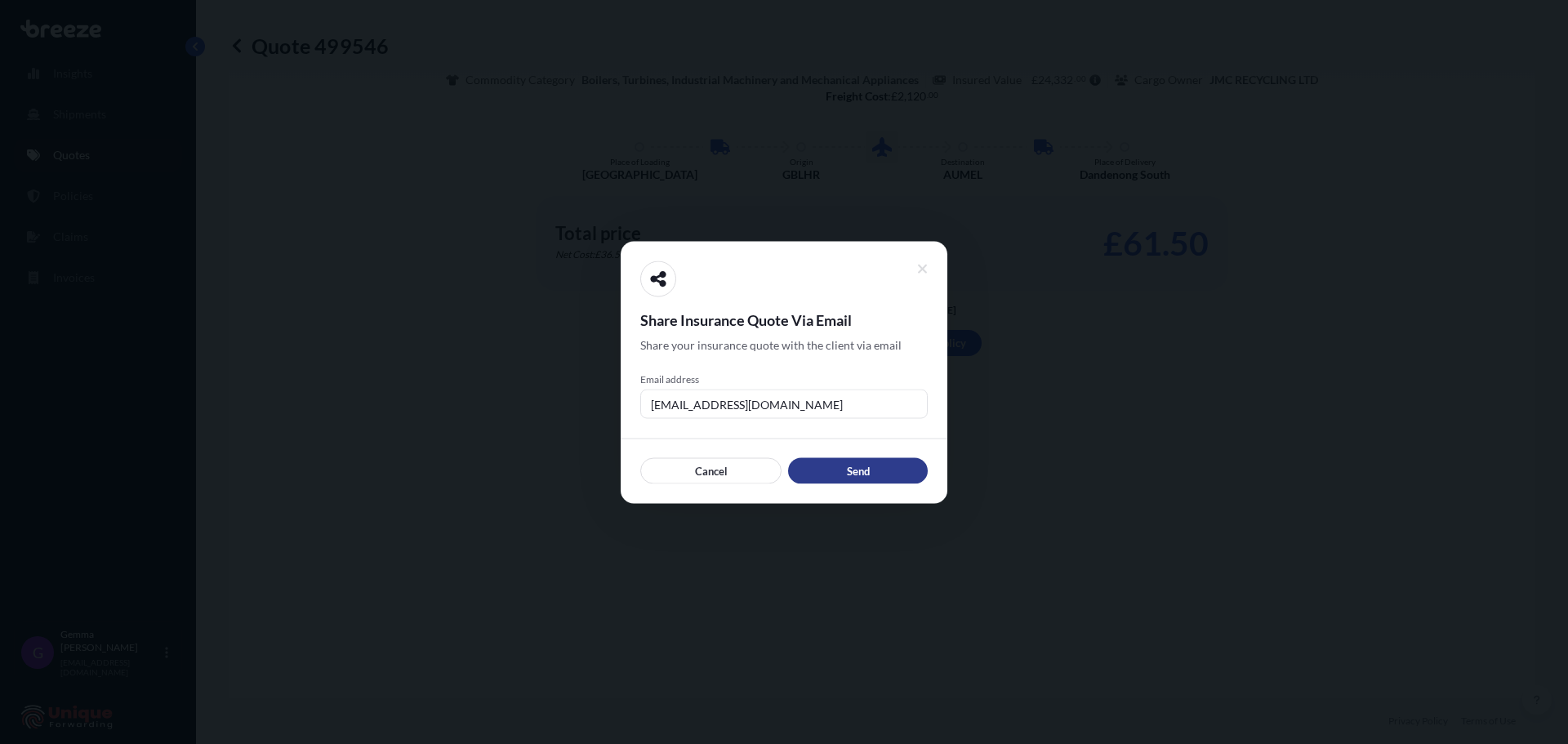
type input "[EMAIL_ADDRESS][DOMAIN_NAME]"
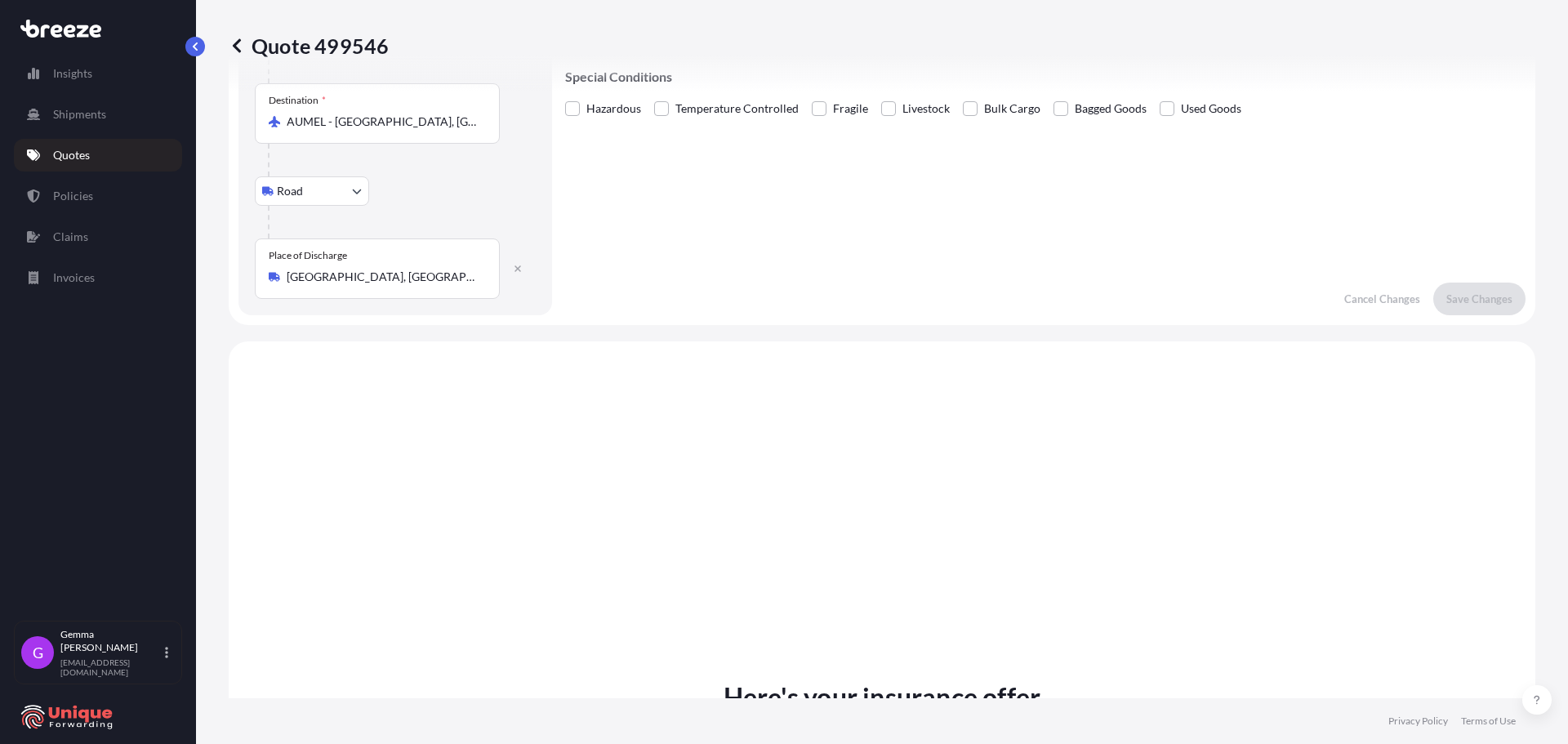
scroll to position [245, 0]
